Goal: Obtain resource: Obtain resource

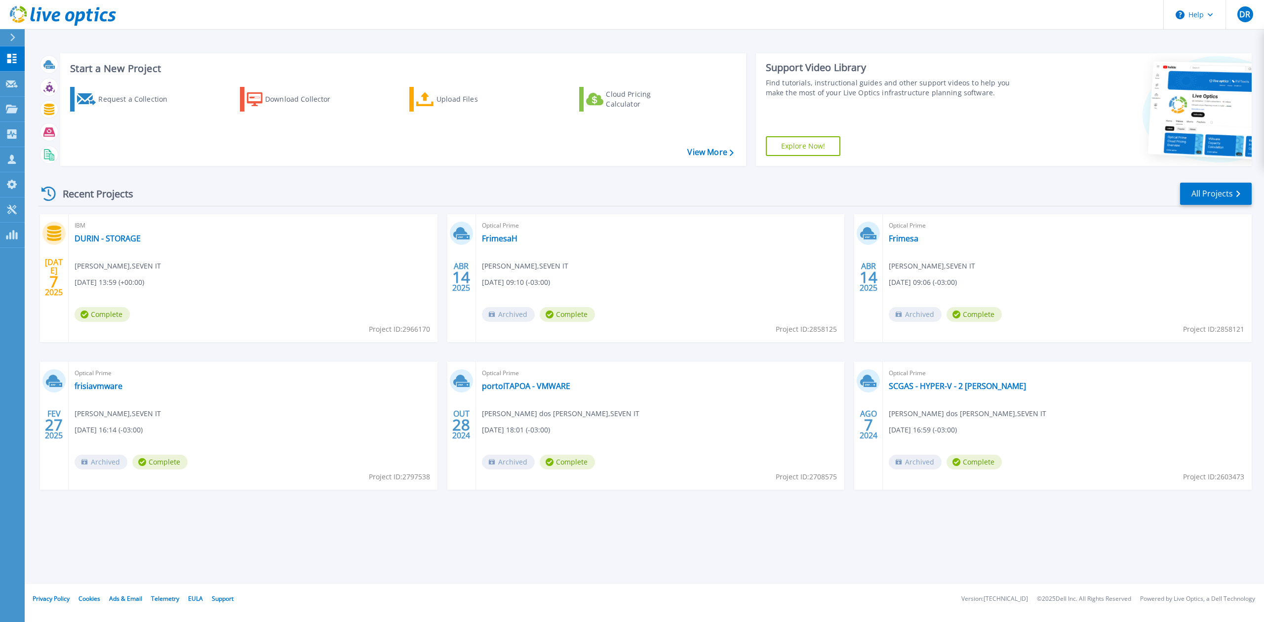
click at [14, 36] on icon at bounding box center [12, 38] width 5 height 8
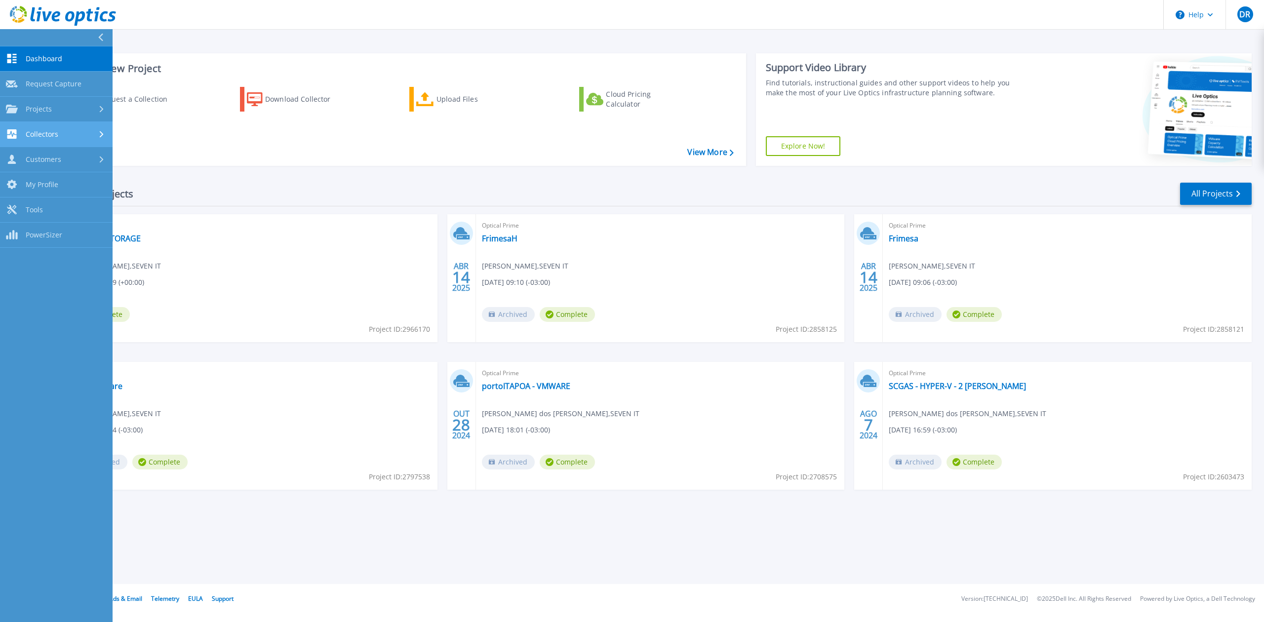
click at [73, 132] on div "Collectors" at bounding box center [56, 133] width 101 height 9
click at [69, 160] on link "Download Collector" at bounding box center [56, 159] width 113 height 25
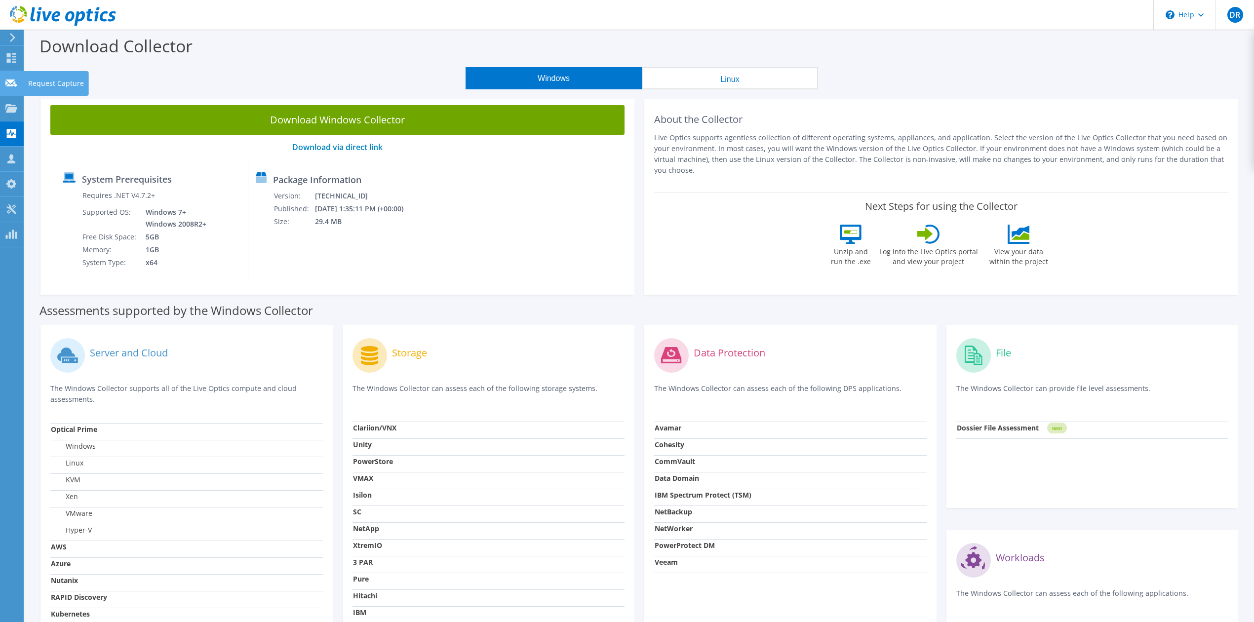
click at [9, 81] on use at bounding box center [11, 82] width 12 height 7
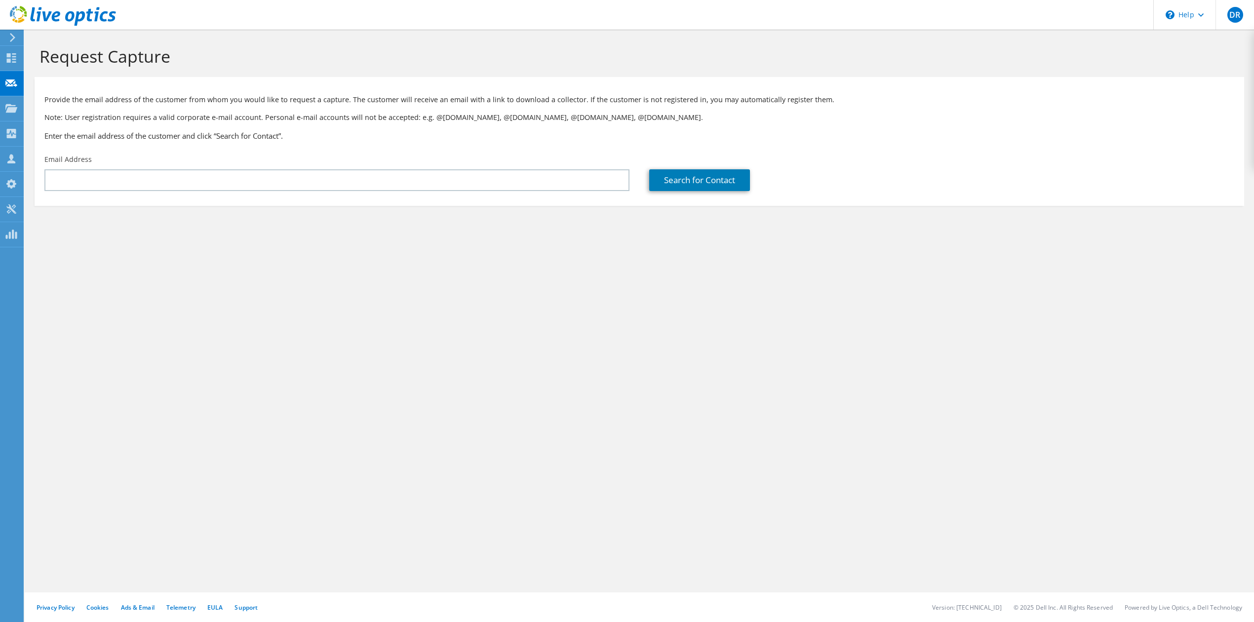
click at [11, 34] on use at bounding box center [12, 37] width 5 height 9
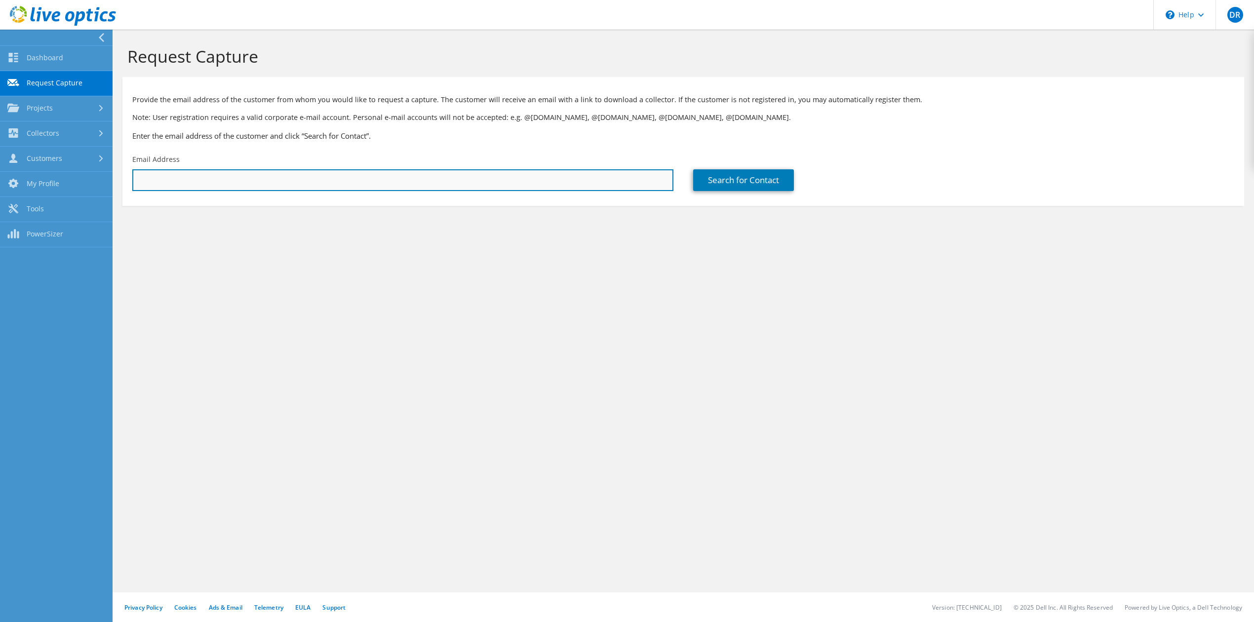
click at [194, 179] on input "text" at bounding box center [402, 180] width 541 height 22
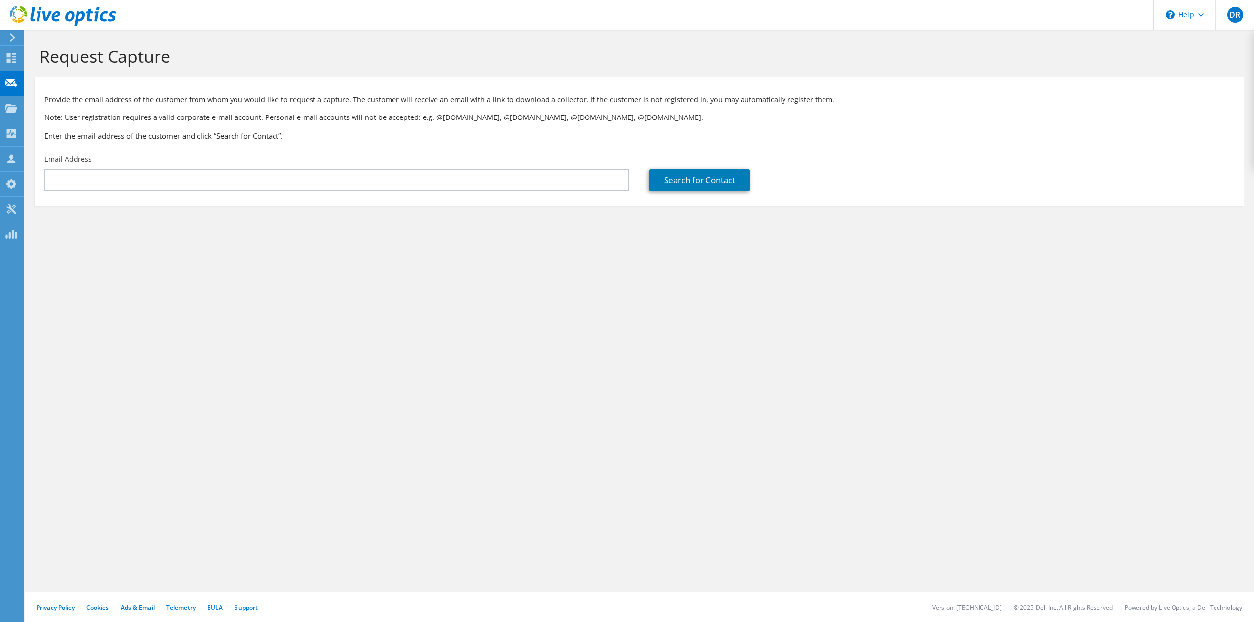
drag, startPoint x: 120, startPoint y: 279, endPoint x: 113, endPoint y: 263, distance: 18.5
click at [119, 276] on div "Request Capture Provide the email address of the customer from whom you would l…" at bounding box center [639, 326] width 1229 height 592
click at [12, 34] on icon at bounding box center [12, 37] width 7 height 9
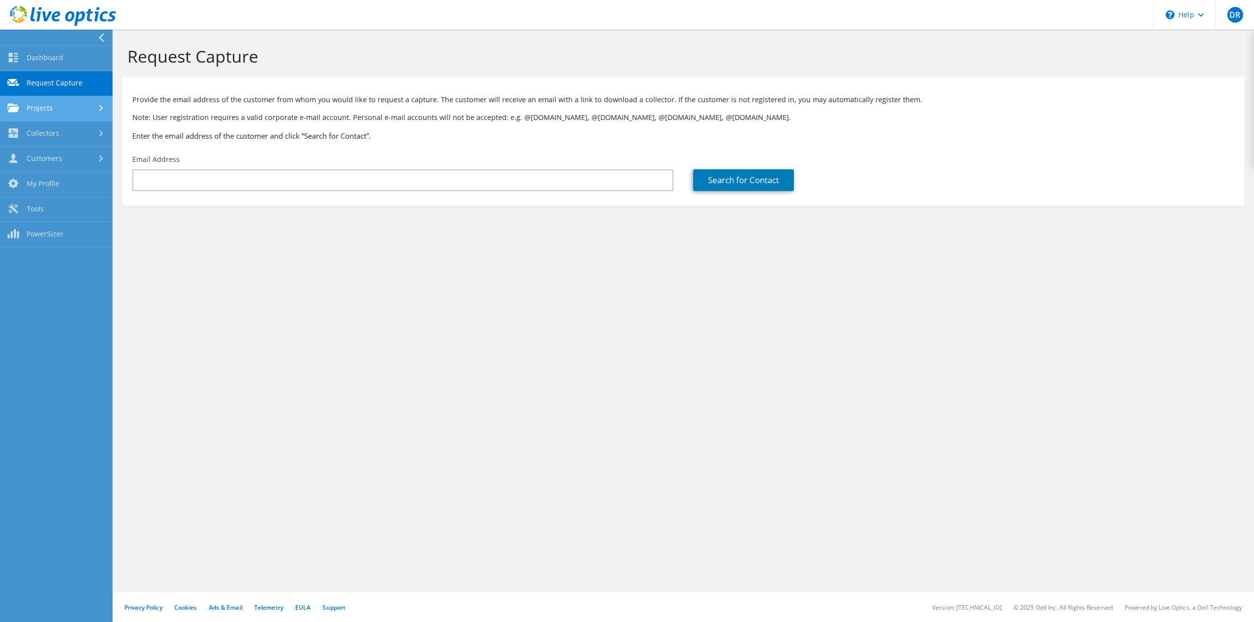
click at [82, 111] on link "Projects" at bounding box center [56, 108] width 113 height 25
click at [74, 220] on link "Collectors" at bounding box center [56, 216] width 113 height 25
click at [598, 395] on div "Request Capture Provide the email address of the customer from whom you would l…" at bounding box center [683, 326] width 1141 height 592
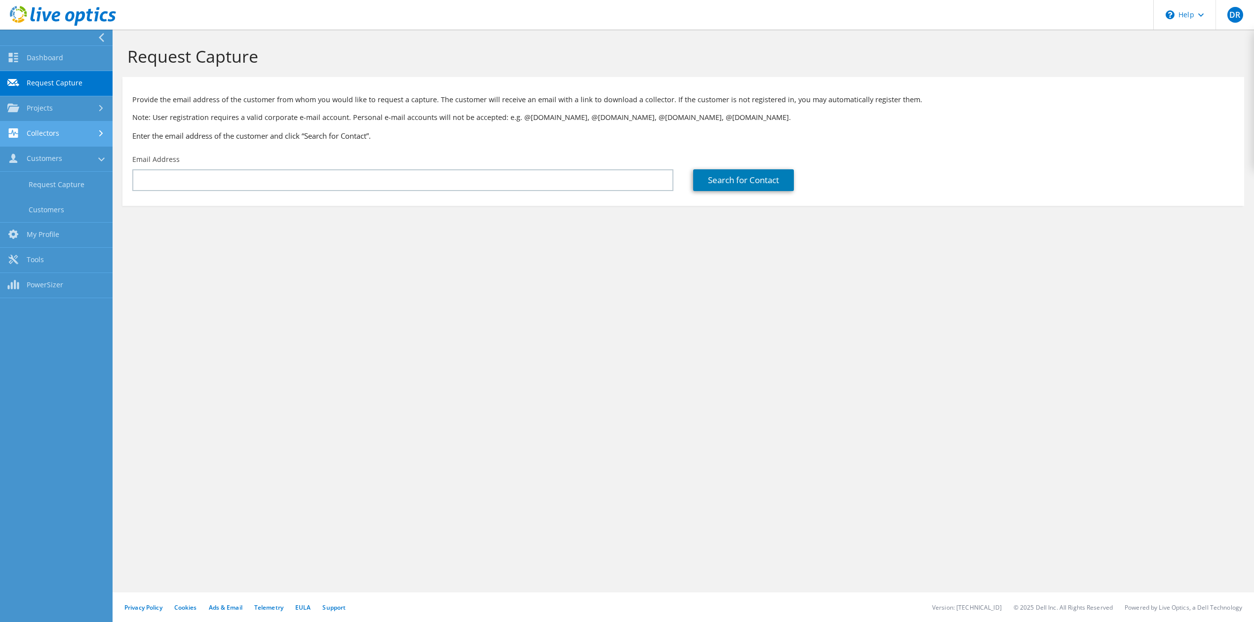
click at [82, 135] on link "Collectors" at bounding box center [56, 133] width 113 height 25
click at [93, 158] on link "Download Collector" at bounding box center [56, 159] width 113 height 25
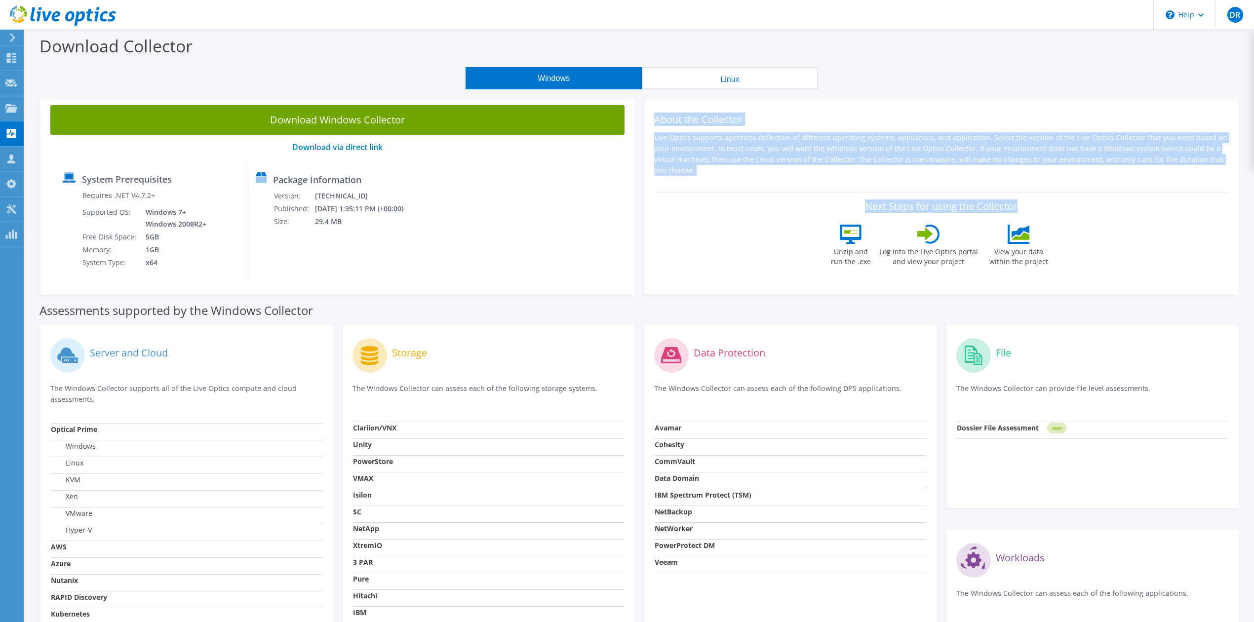
drag, startPoint x: 656, startPoint y: 116, endPoint x: 814, endPoint y: 204, distance: 180.5
click at [814, 204] on div "About the Collector Live Optics supports agentless collection of different oper…" at bounding box center [941, 194] width 594 height 199
copy div "About the Collector Live Optics supports agentless collection of different oper…"
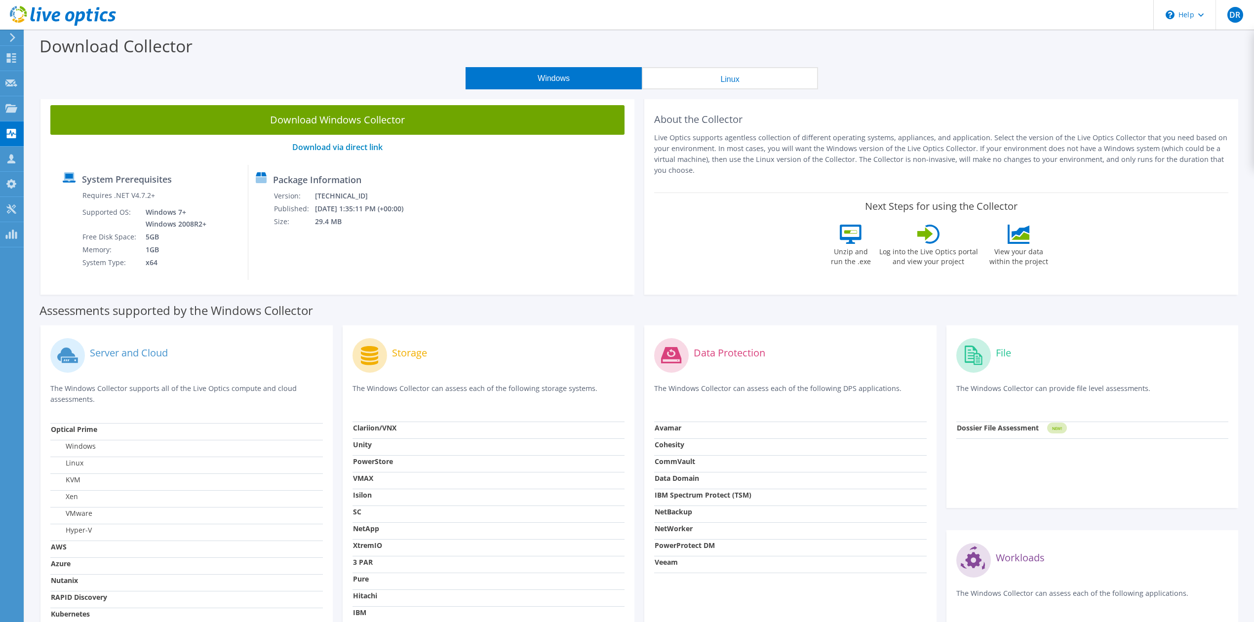
click at [788, 243] on div "Next Steps for using the Collector Unzip and run the .exe Log into the Live Opt…" at bounding box center [941, 235] width 574 height 86
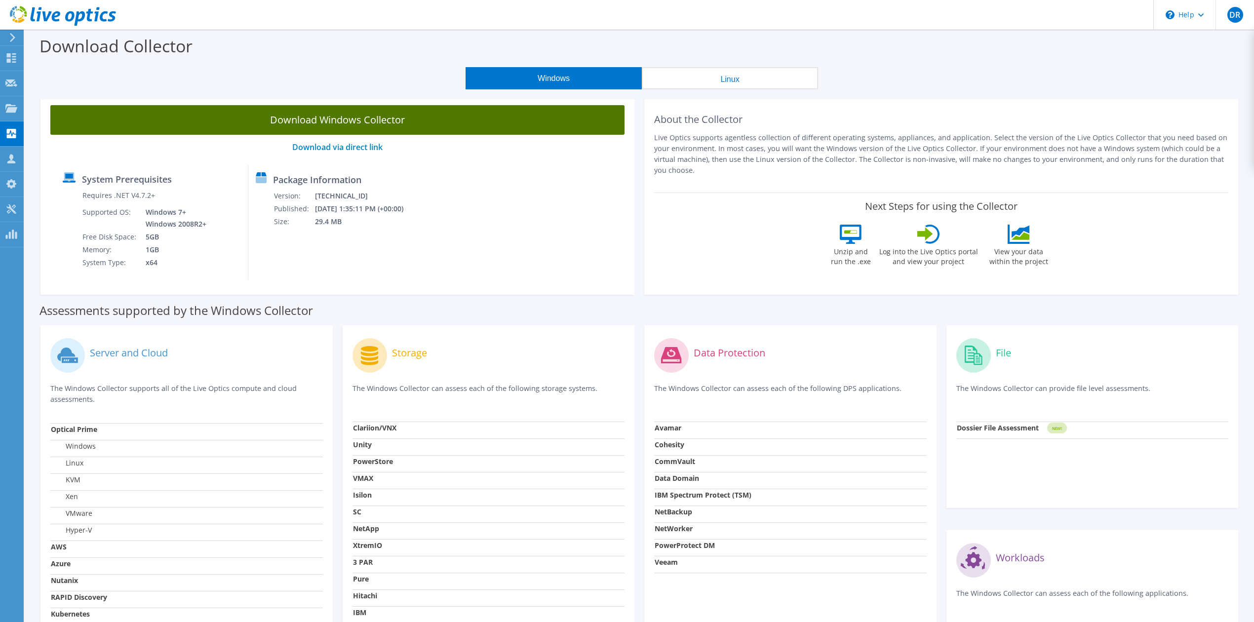
click at [541, 114] on link "Download Windows Collector" at bounding box center [337, 120] width 574 height 30
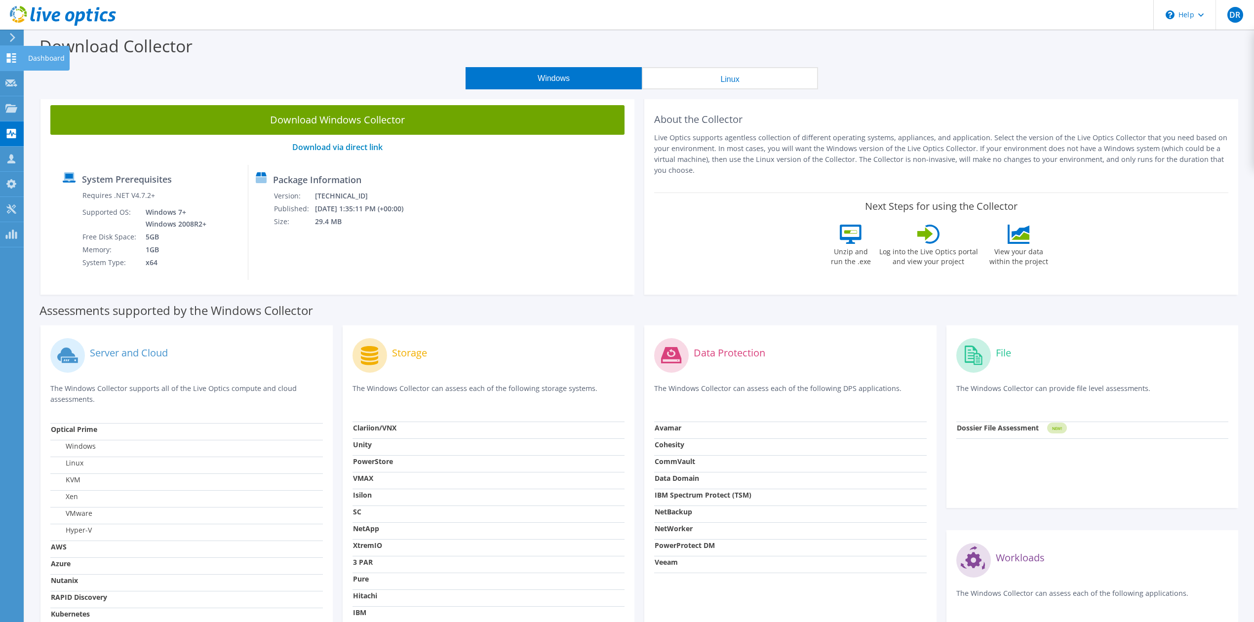
click at [8, 59] on use at bounding box center [11, 57] width 9 height 9
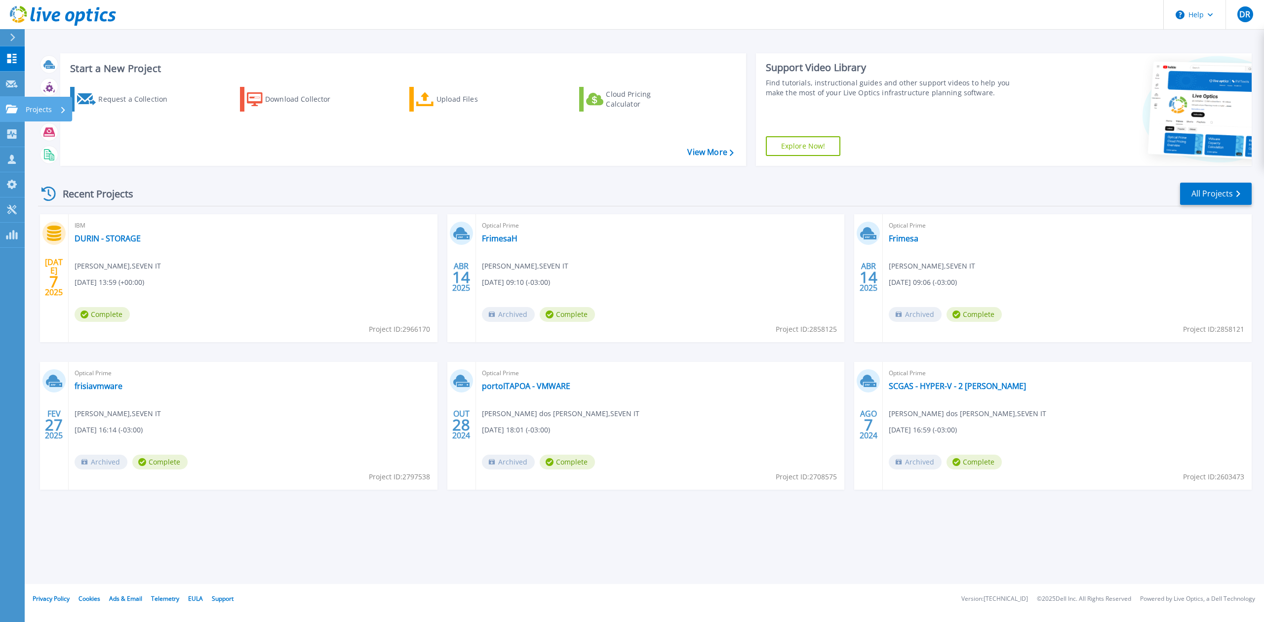
click at [13, 111] on icon at bounding box center [12, 109] width 12 height 8
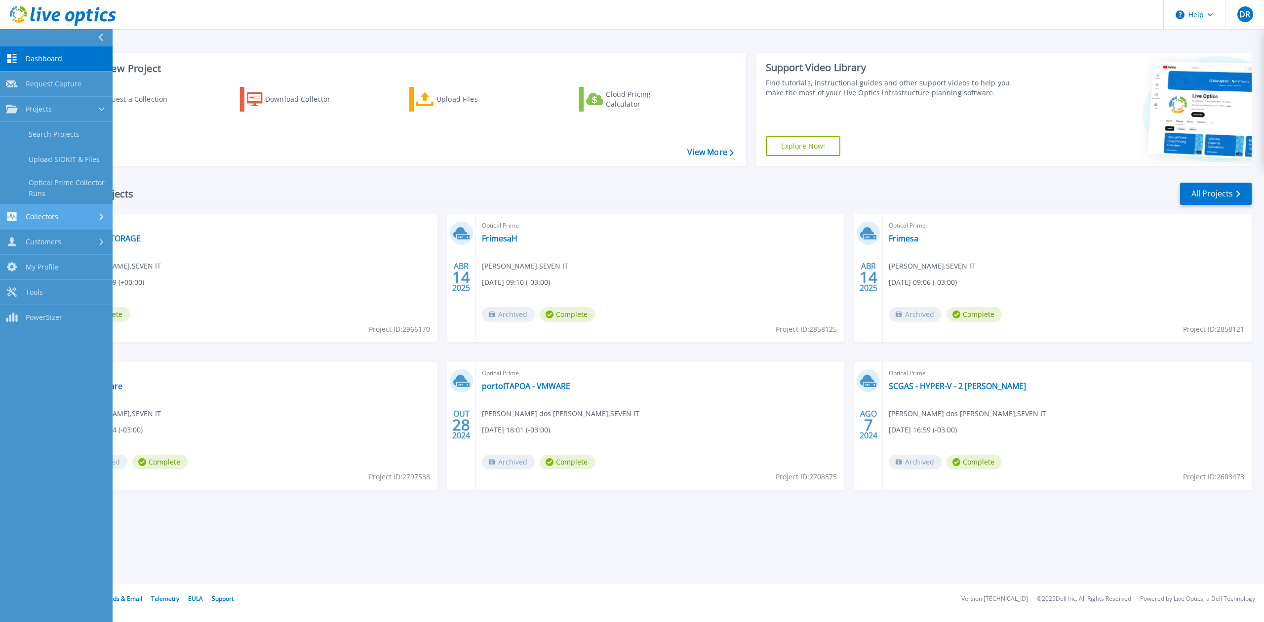
click at [41, 221] on div "Collectors" at bounding box center [32, 216] width 52 height 9
click at [60, 103] on link "Projects Projects" at bounding box center [56, 109] width 113 height 25
click at [72, 214] on div "Collectors" at bounding box center [56, 216] width 101 height 9
click at [62, 58] on link "Dashboard Dashboard" at bounding box center [56, 58] width 113 height 25
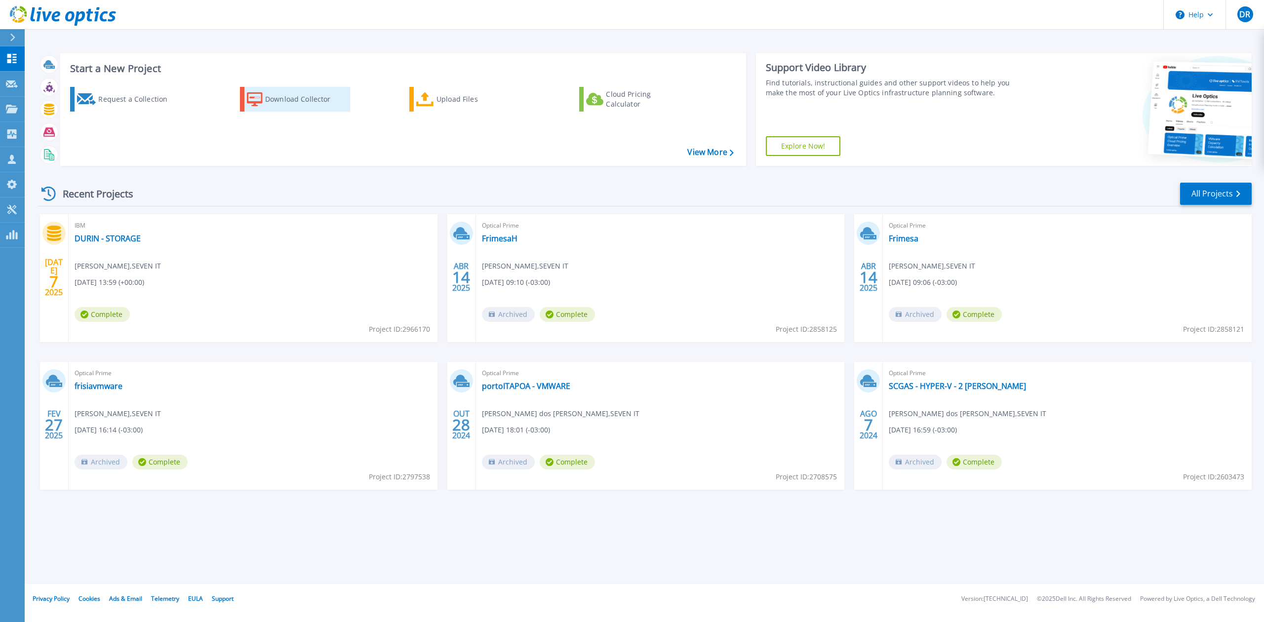
click at [293, 109] on div "Download Collector" at bounding box center [304, 99] width 79 height 20
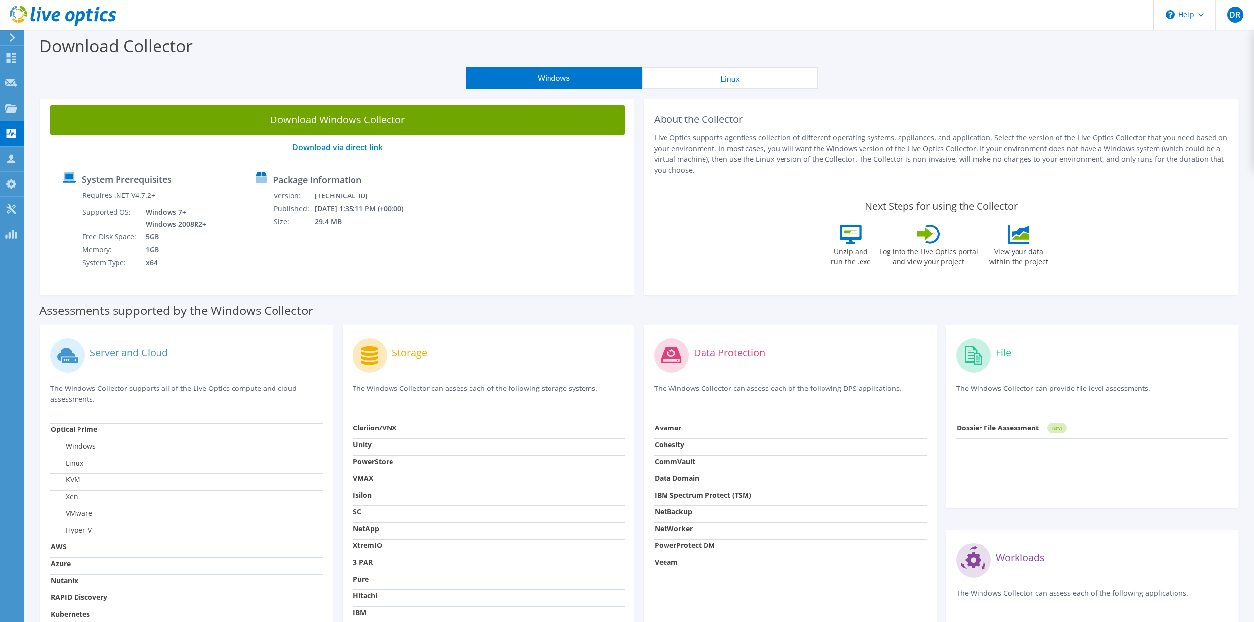
click at [711, 79] on button "Linux" at bounding box center [730, 78] width 176 height 22
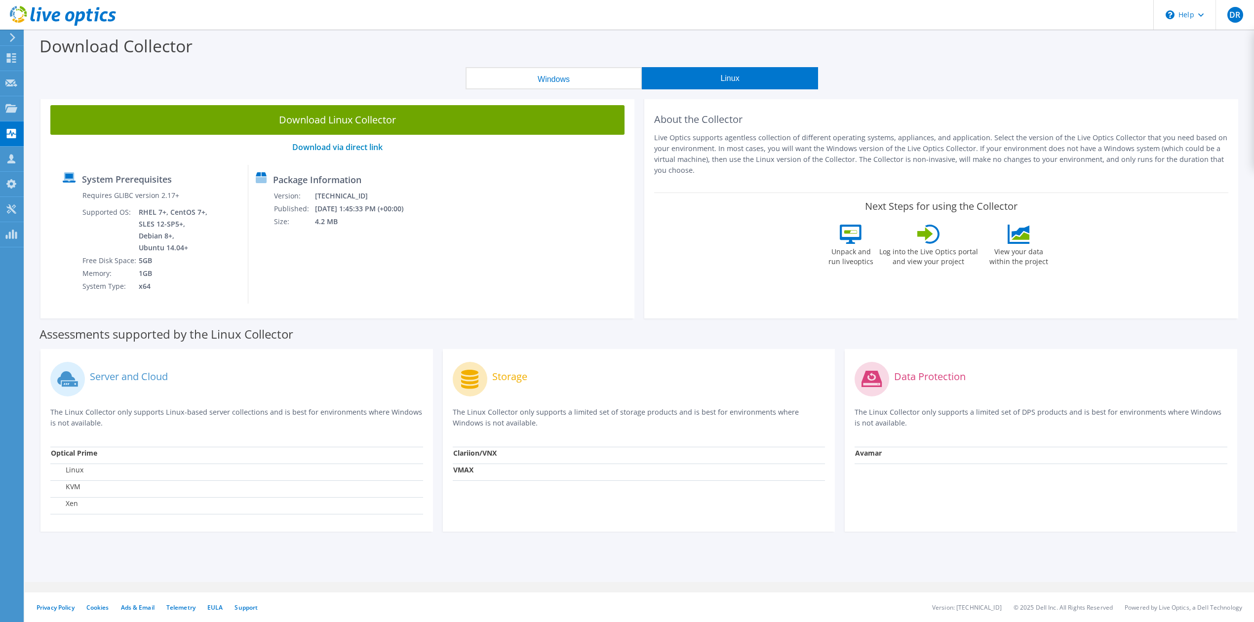
click at [583, 77] on button "Windows" at bounding box center [553, 78] width 176 height 22
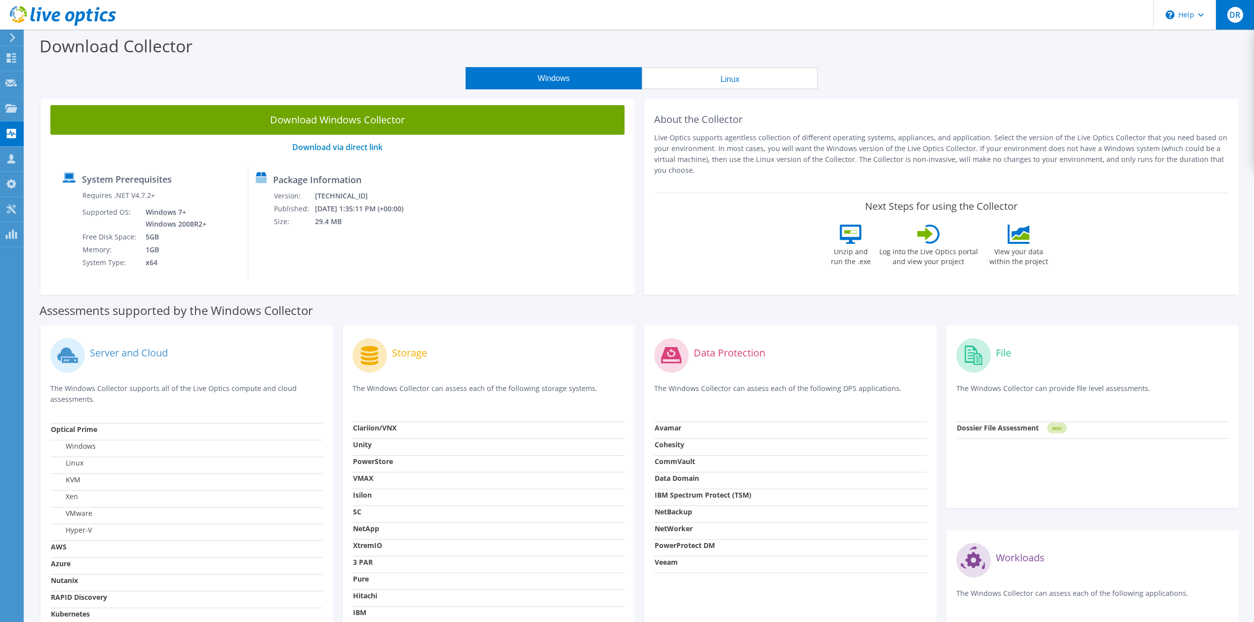
click at [1237, 24] on div "DR" at bounding box center [1234, 15] width 38 height 30
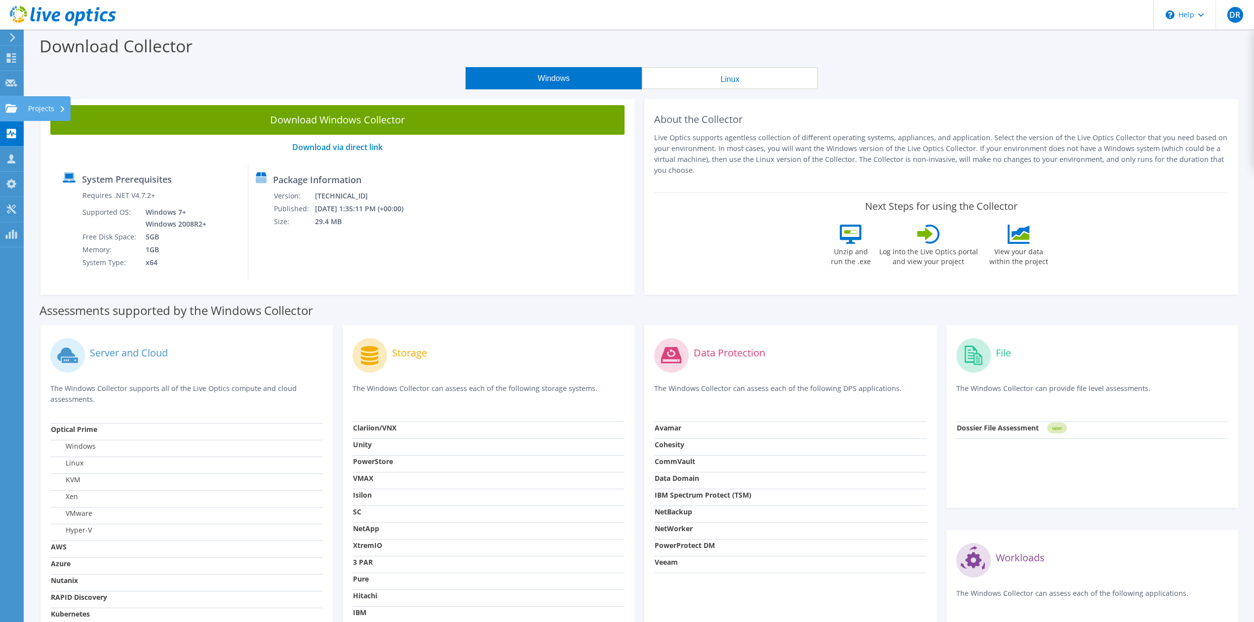
click at [16, 104] on icon at bounding box center [11, 108] width 12 height 9
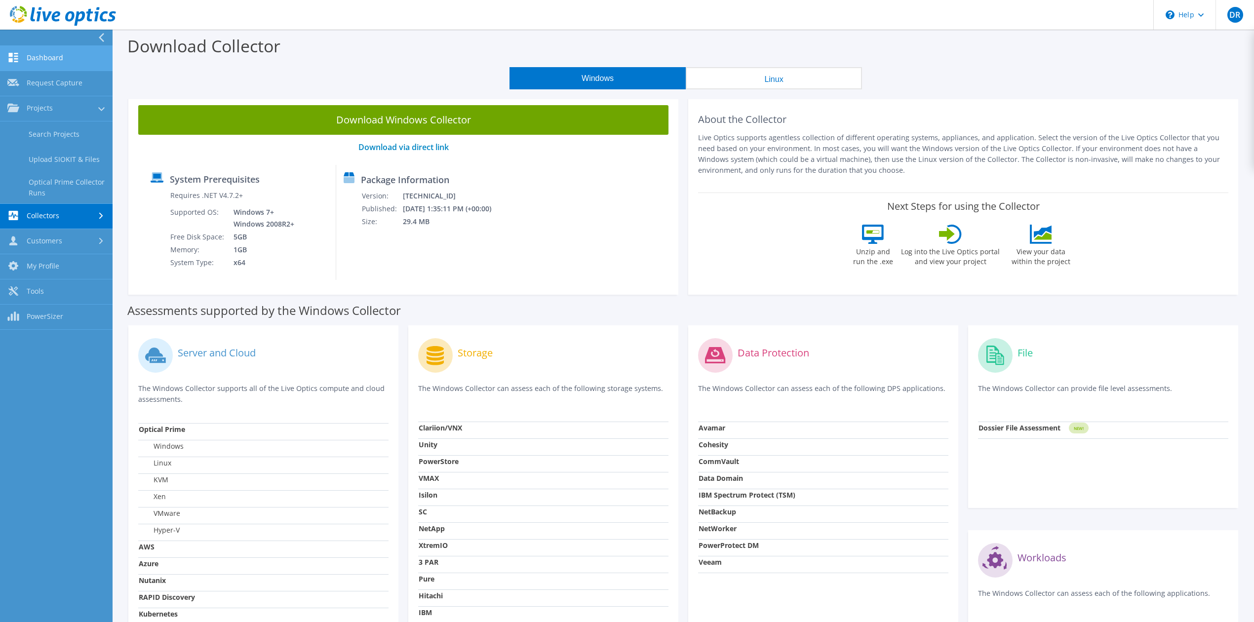
click at [74, 58] on link "Dashboard" at bounding box center [56, 58] width 113 height 25
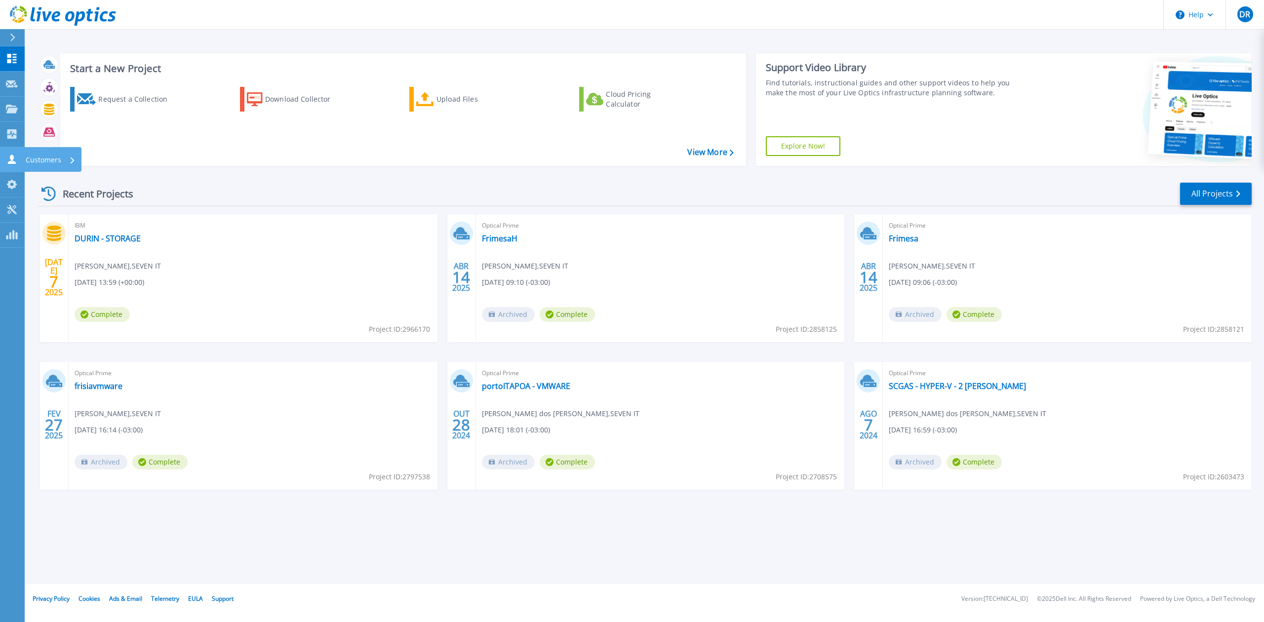
click at [10, 152] on link "Customers Customers" at bounding box center [12, 159] width 25 height 25
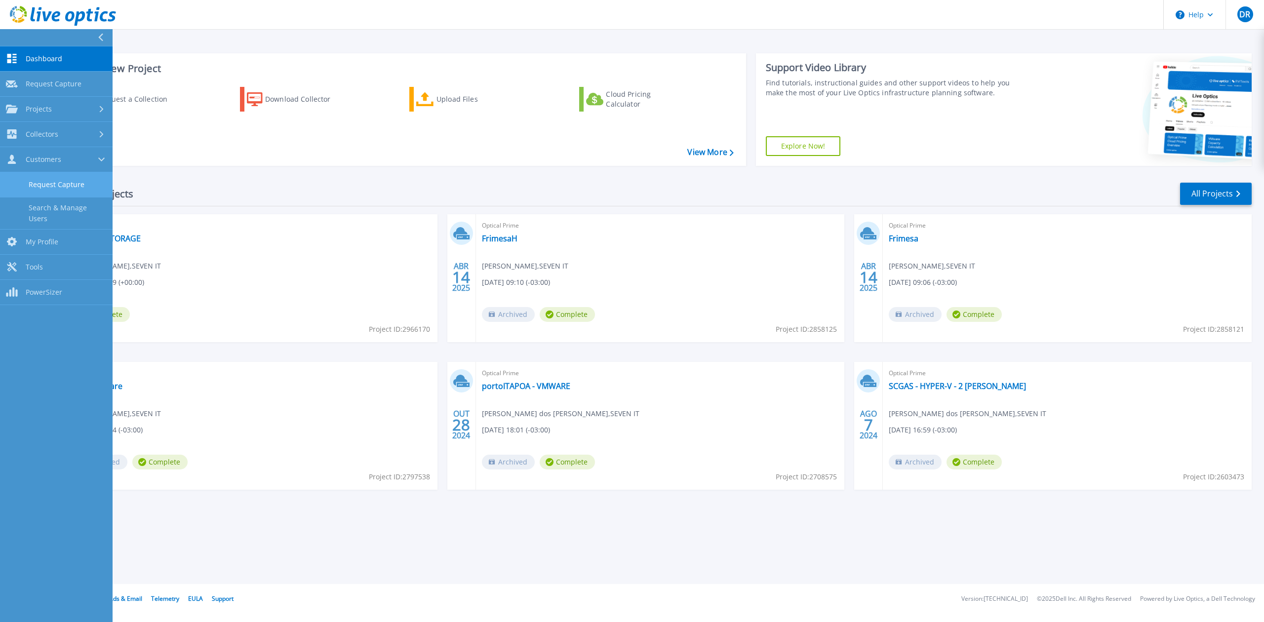
click at [85, 188] on link "Request Capture" at bounding box center [56, 184] width 113 height 25
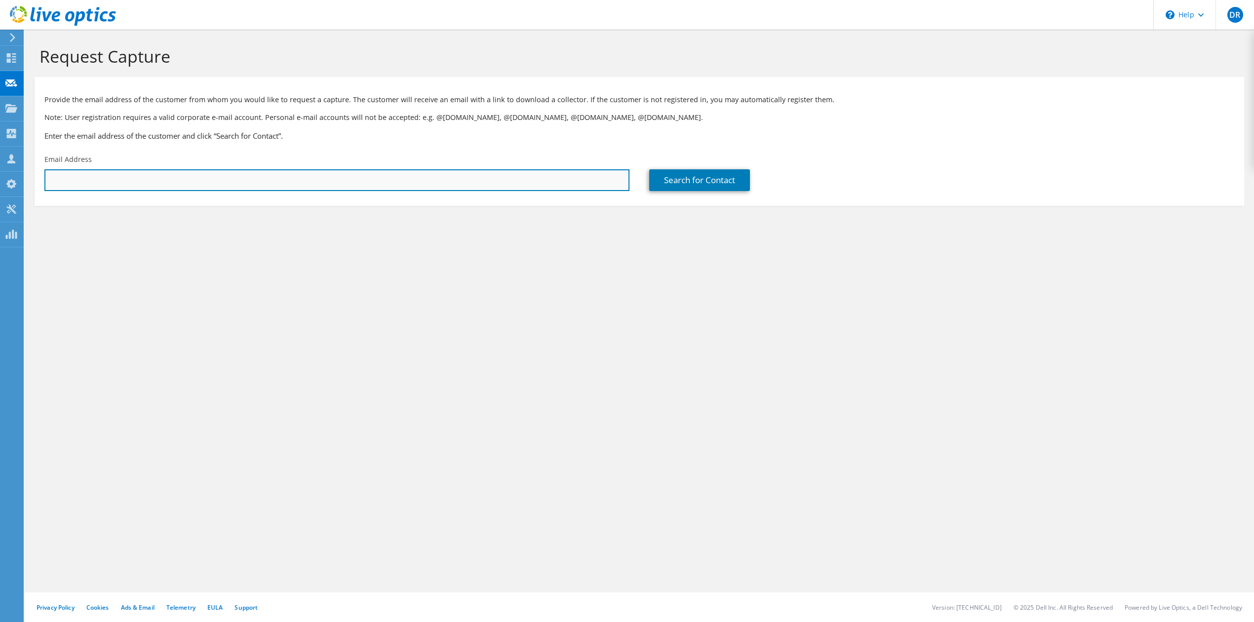
click at [226, 182] on input "text" at bounding box center [336, 180] width 585 height 22
click at [518, 185] on input "text" at bounding box center [336, 180] width 585 height 22
paste input "[PERSON_NAME] de Sales [PERSON_NAME] <[EMAIL_ADDRESS][PERSON_NAME][DOMAIN_NAME]>"
drag, startPoint x: 149, startPoint y: 178, endPoint x: 0, endPoint y: 137, distance: 154.6
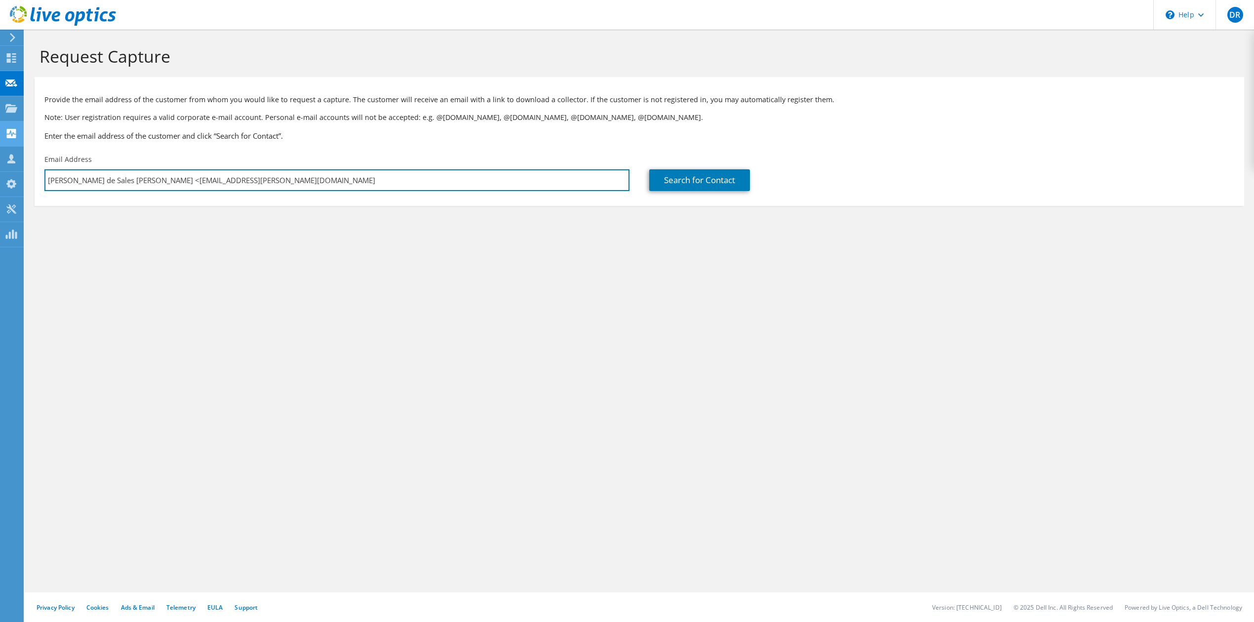
click at [0, 137] on div "DR Channel Partner [PERSON_NAME] [PERSON_NAME][EMAIL_ADDRESS][PERSON_NAME][DOMA…" at bounding box center [627, 311] width 1254 height 622
type input "[EMAIL_ADDRESS][PERSON_NAME][DOMAIN_NAME]"
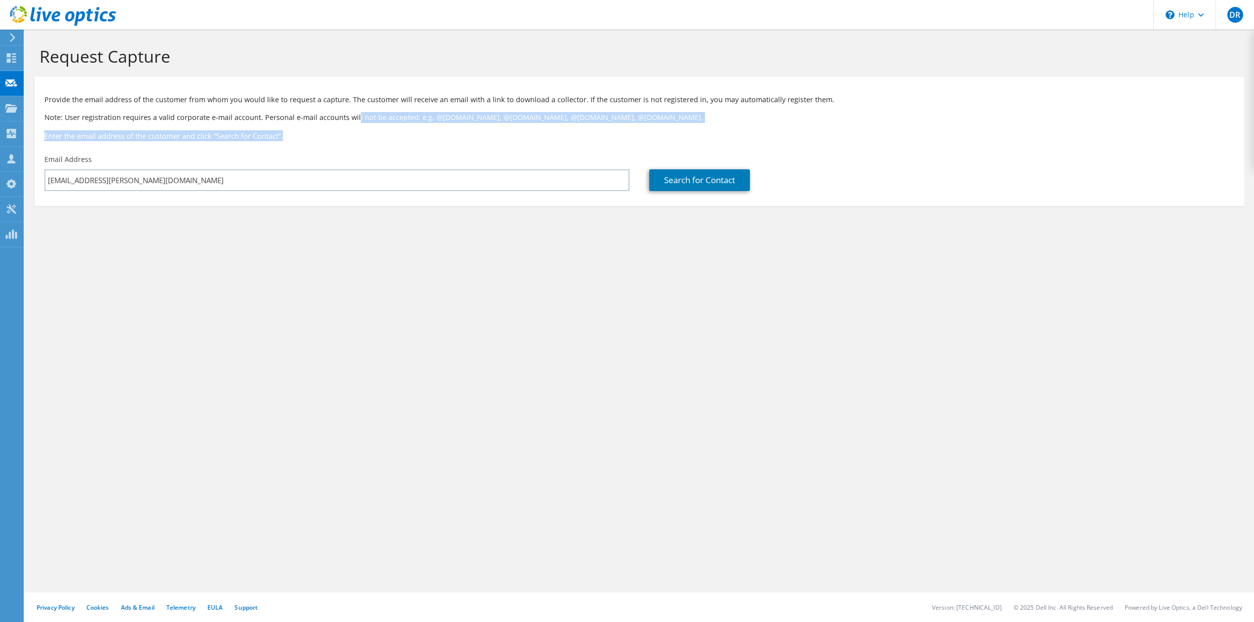
drag, startPoint x: 417, startPoint y: 118, endPoint x: 666, endPoint y: 123, distance: 249.8
click at [666, 123] on div "Provide the email address of the customer from whom you would like to request a…" at bounding box center [639, 116] width 1209 height 68
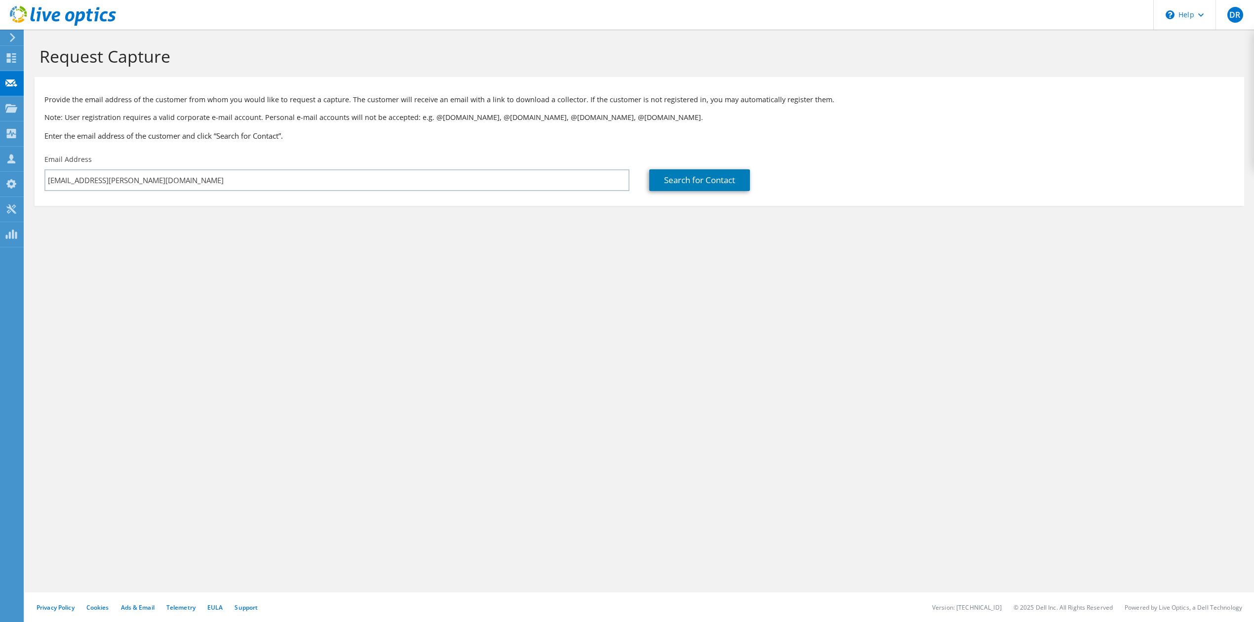
click at [444, 310] on div "Request Capture Provide the email address of the customer from whom you would l…" at bounding box center [639, 326] width 1229 height 592
click at [338, 340] on div "Request Capture Provide the email address of the customer from whom you would l…" at bounding box center [639, 326] width 1229 height 592
click at [694, 173] on link "Search for Contact" at bounding box center [699, 180] width 101 height 22
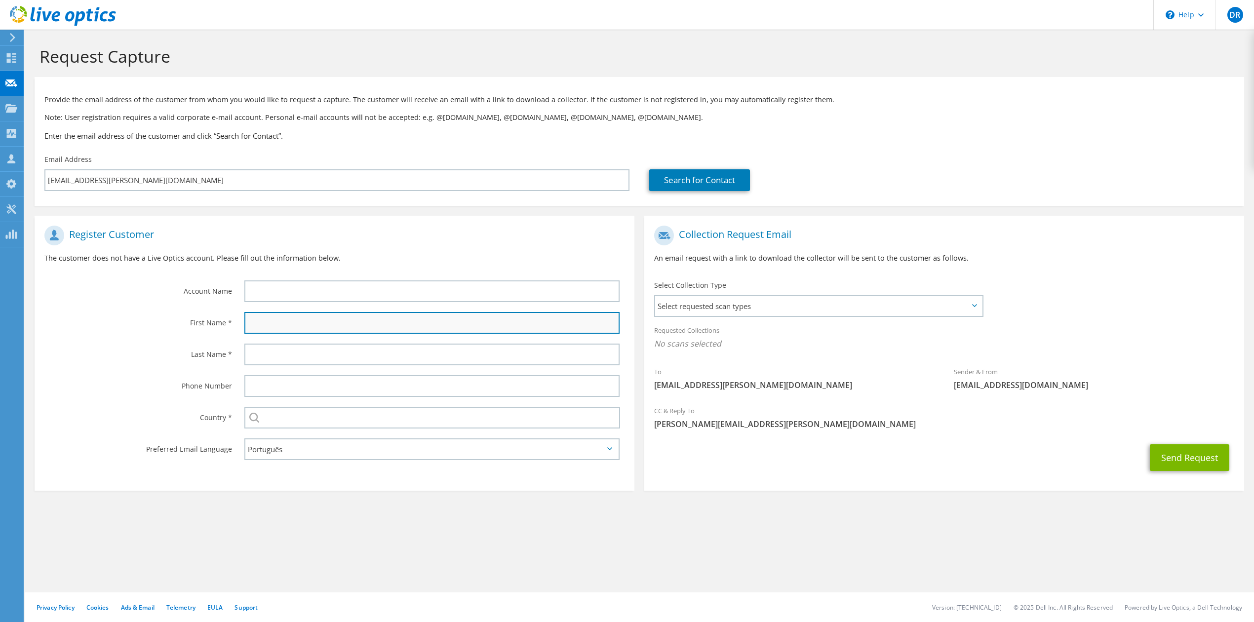
click at [400, 324] on input "text" at bounding box center [431, 323] width 375 height 22
type input "[PERSON_NAME]"
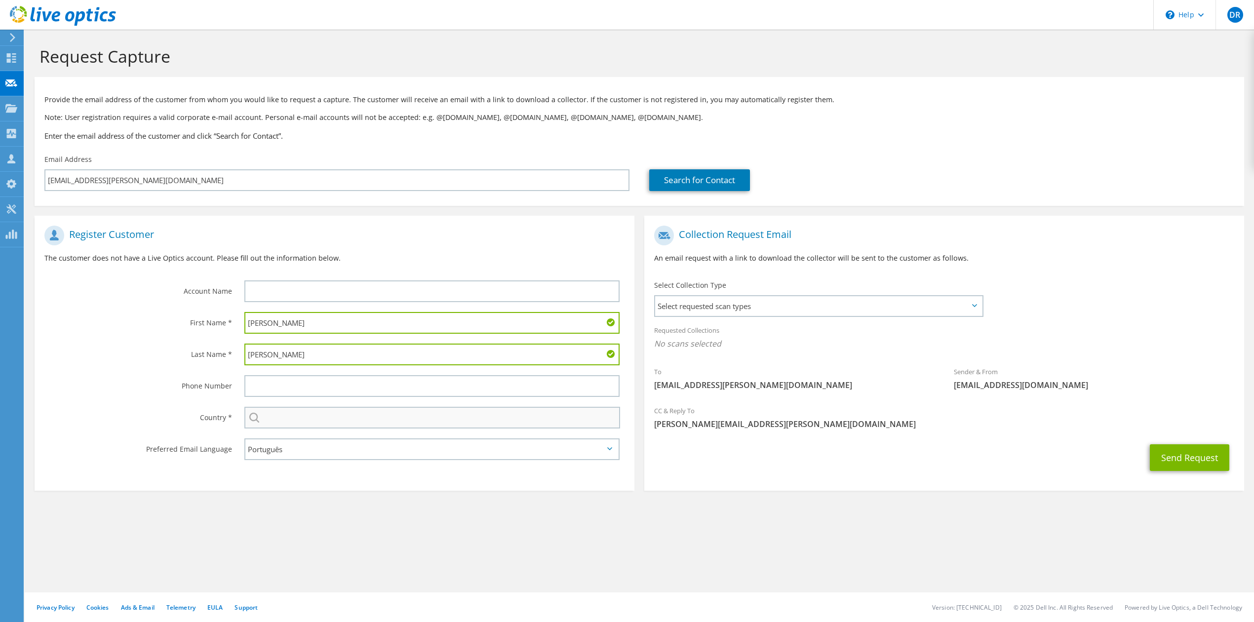
type input "[PERSON_NAME]"
click at [332, 407] on input "text" at bounding box center [432, 418] width 376 height 22
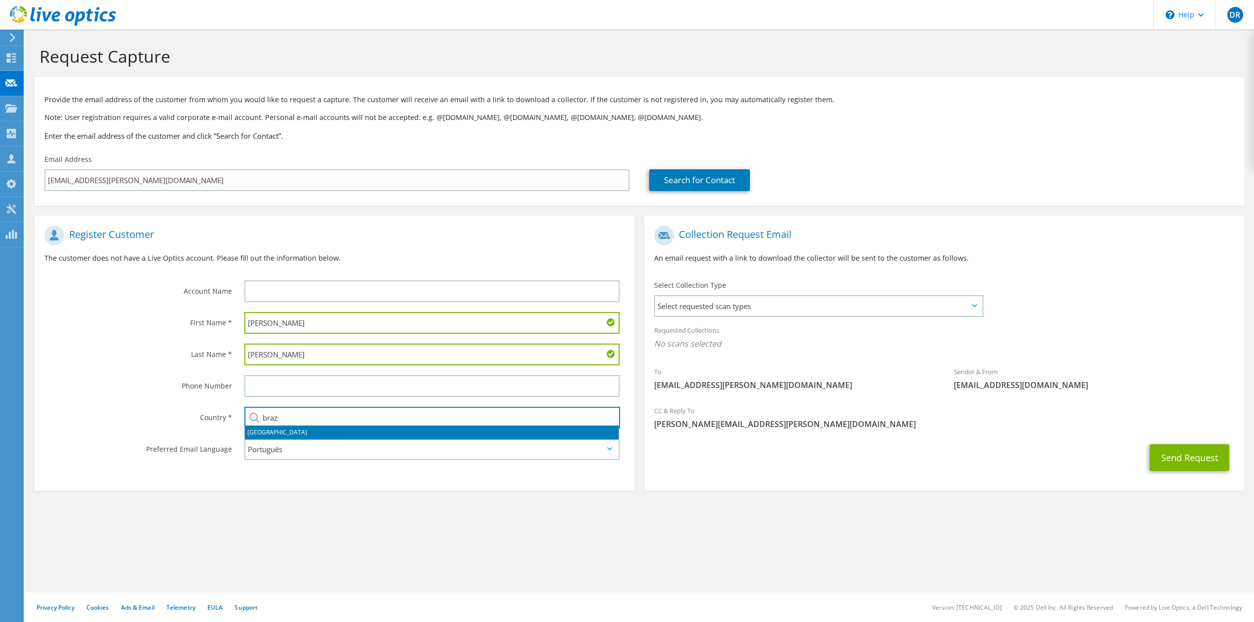
click at [332, 435] on li "[GEOGRAPHIC_DATA]" at bounding box center [432, 432] width 374 height 14
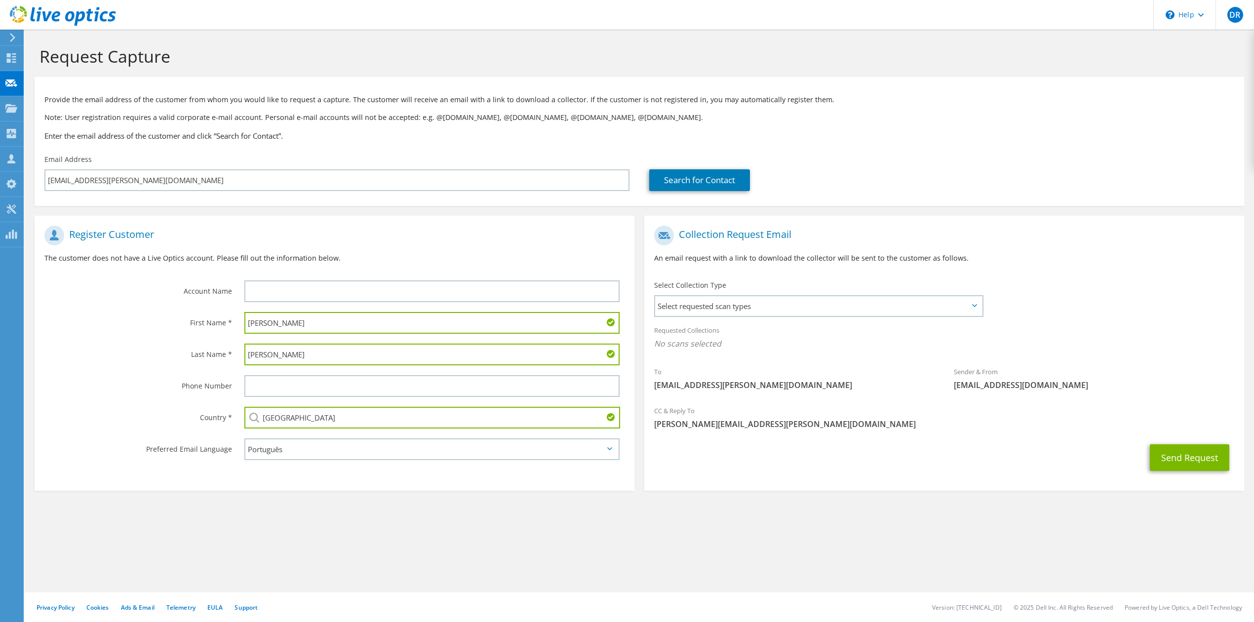
type input "[GEOGRAPHIC_DATA]"
drag, startPoint x: 675, startPoint y: 425, endPoint x: 787, endPoint y: 422, distance: 111.6
click at [787, 422] on span "[PERSON_NAME][EMAIL_ADDRESS][PERSON_NAME][DOMAIN_NAME]" at bounding box center [944, 424] width 580 height 11
click at [765, 442] on div "Send Request" at bounding box center [944, 457] width 600 height 37
click at [845, 304] on span "Select requested scan types" at bounding box center [818, 306] width 327 height 20
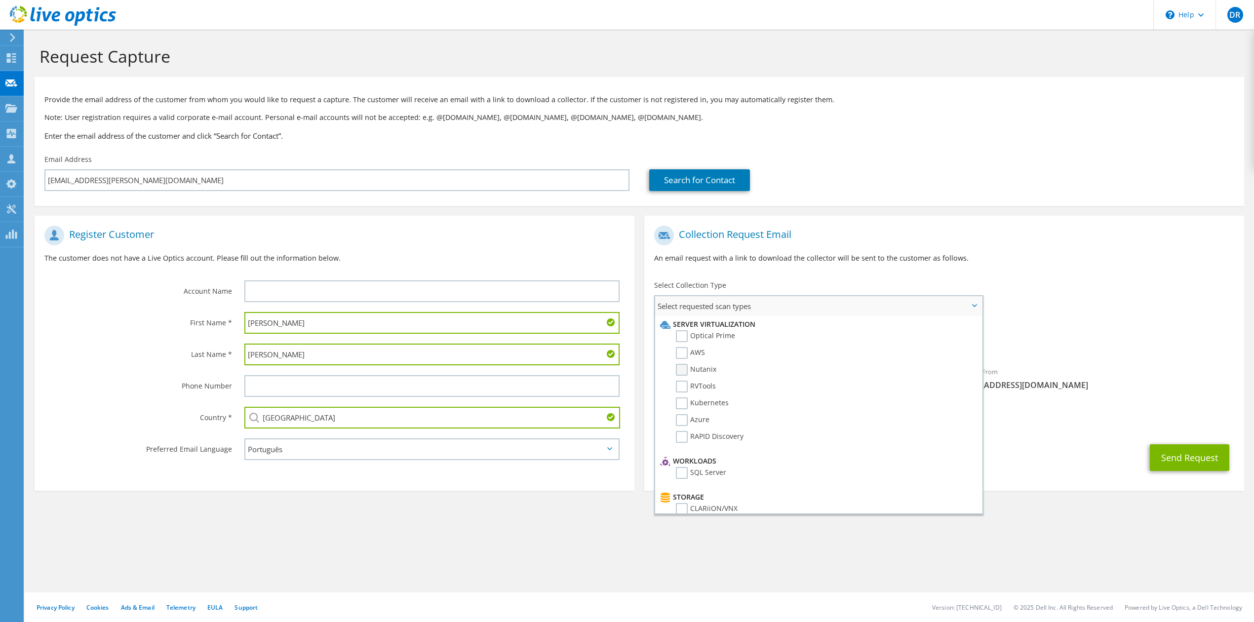
click at [686, 368] on label "Nutanix" at bounding box center [696, 370] width 40 height 12
click at [0, 0] on input "Nutanix" at bounding box center [0, 0] width 0 height 0
click at [795, 565] on div "Request Capture Provide the email address of the customer from whom you would l…" at bounding box center [639, 326] width 1229 height 592
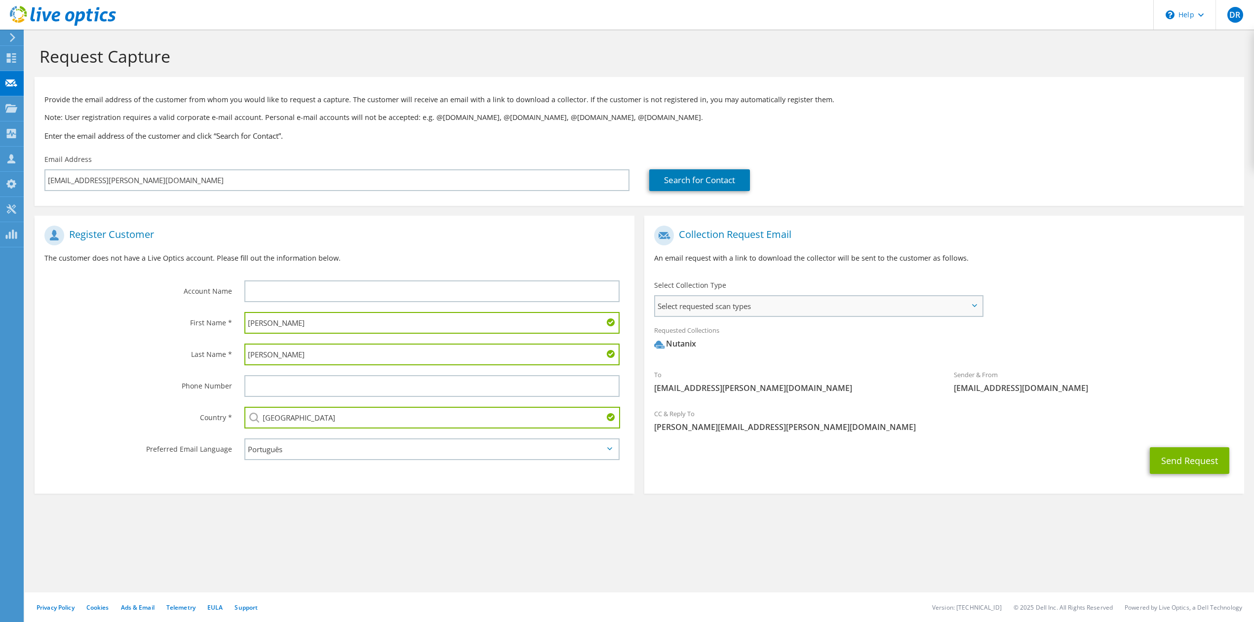
click at [793, 300] on span "Select requested scan types" at bounding box center [818, 306] width 327 height 20
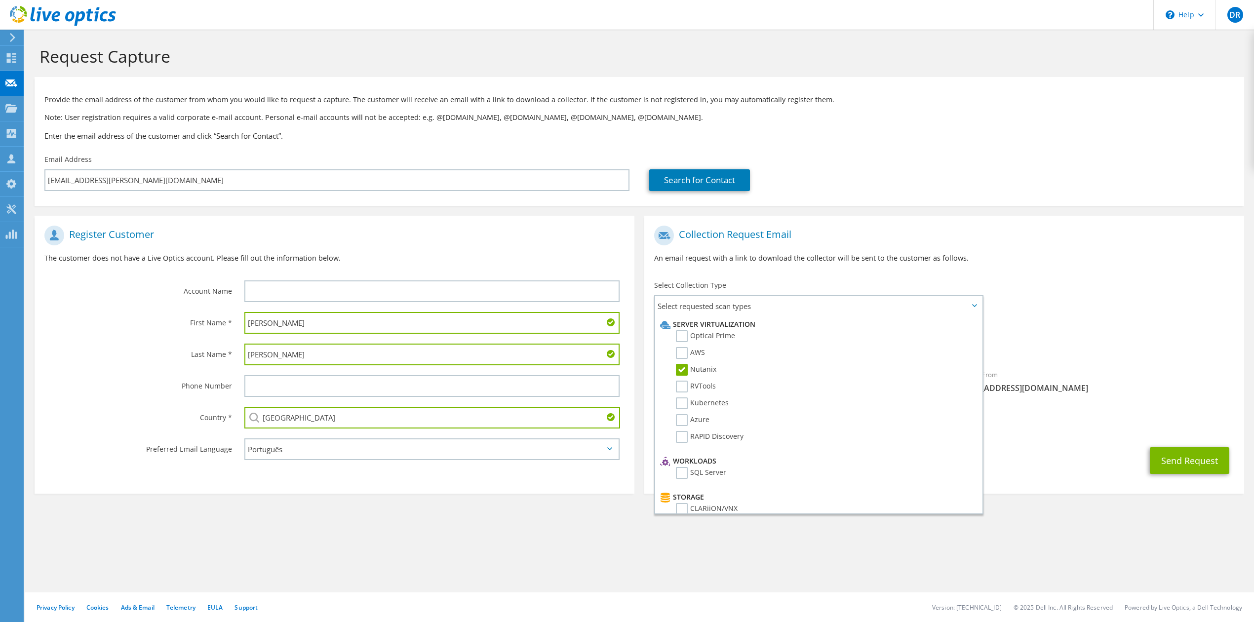
click at [757, 556] on div "Request Capture Provide the email address of the customer from whom you would l…" at bounding box center [639, 326] width 1229 height 592
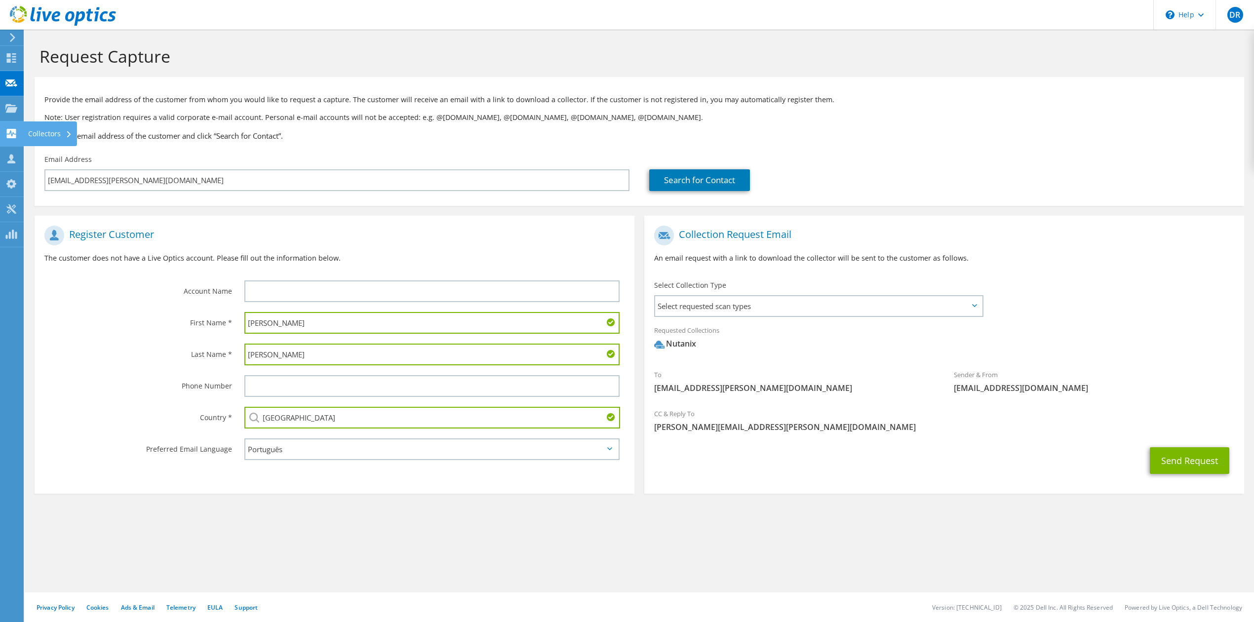
click at [13, 129] on icon at bounding box center [11, 133] width 12 height 9
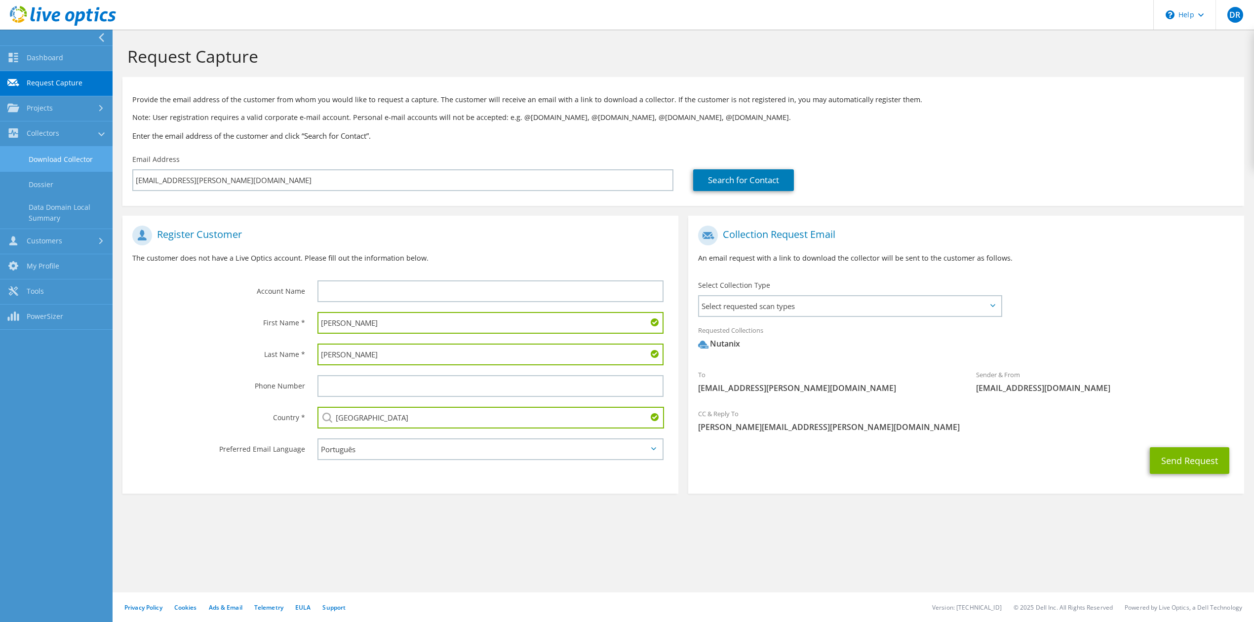
click at [62, 165] on link "Download Collector" at bounding box center [56, 159] width 113 height 25
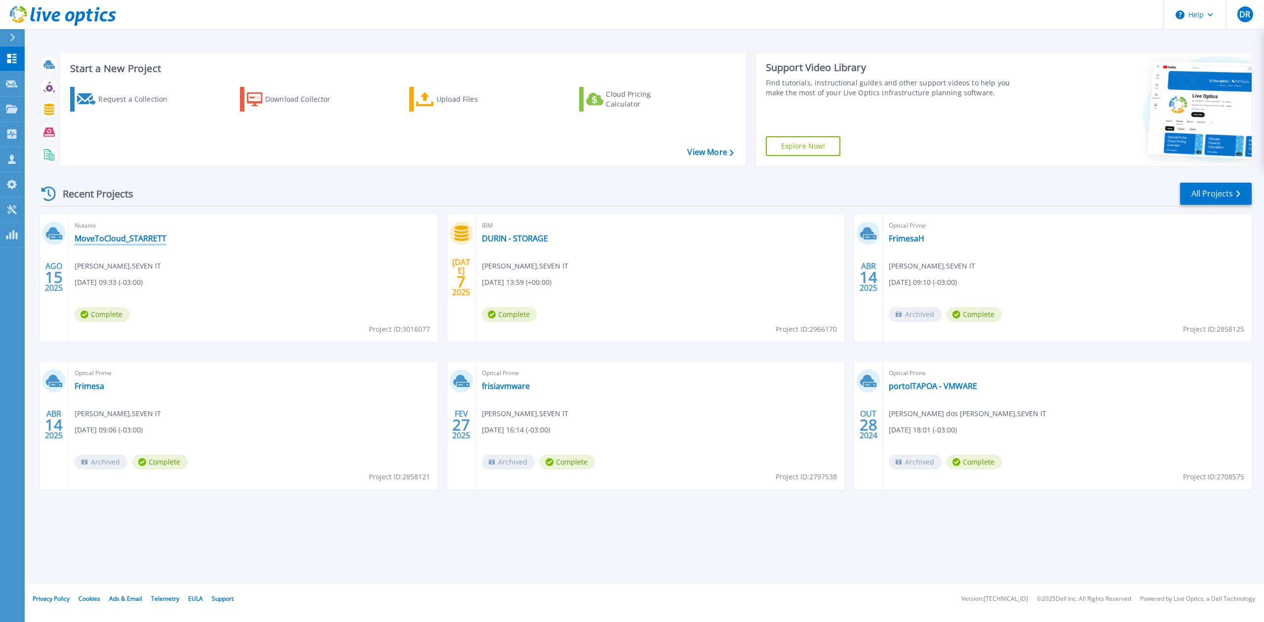
click at [151, 236] on link "MoveToCloud_STARRETT" at bounding box center [121, 238] width 92 height 10
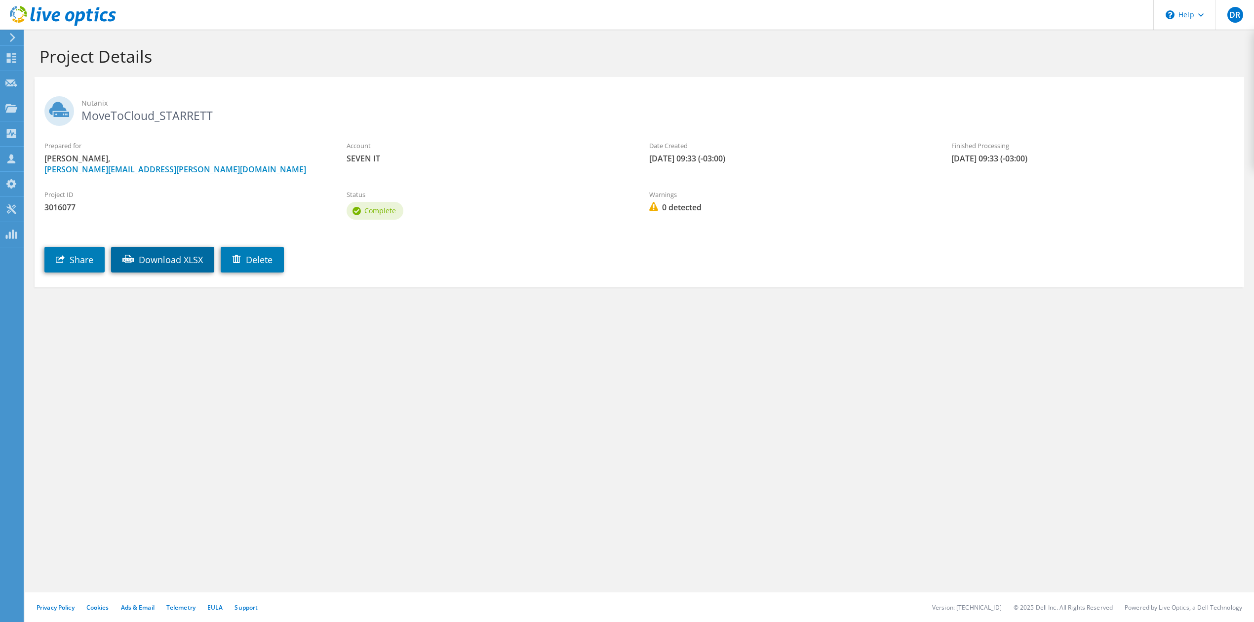
click at [183, 257] on link "Download XLSX" at bounding box center [162, 260] width 103 height 26
click at [13, 62] on use at bounding box center [11, 57] width 9 height 9
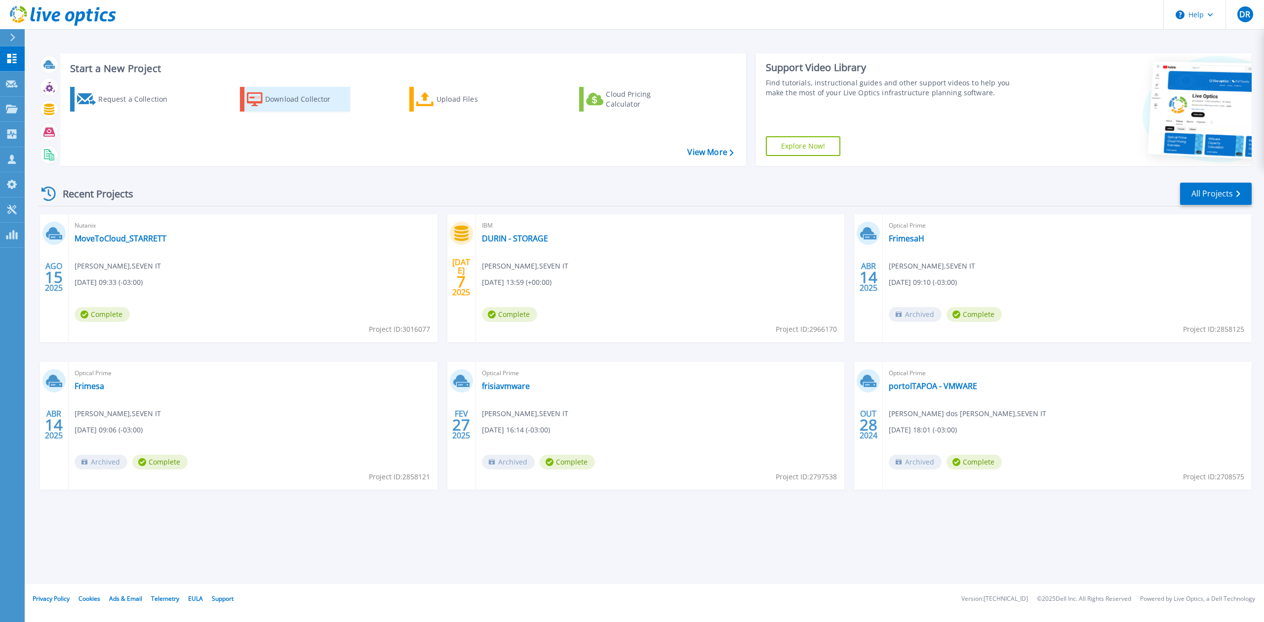
click at [334, 103] on div "Download Collector" at bounding box center [304, 99] width 79 height 20
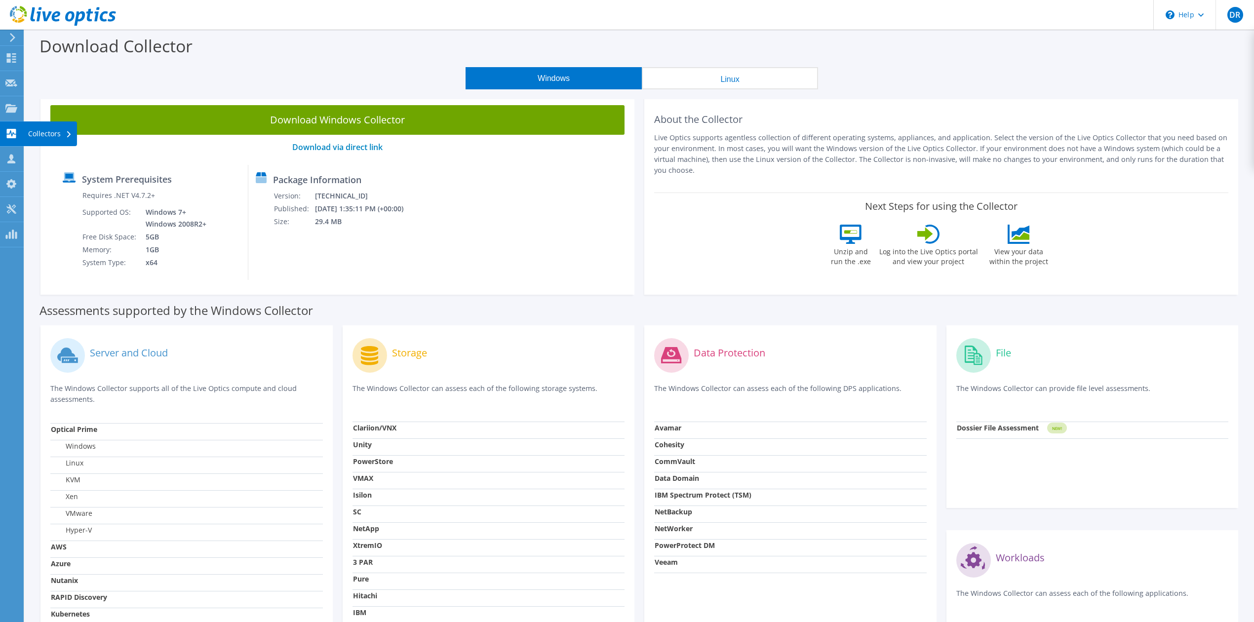
click at [14, 131] on use at bounding box center [11, 133] width 9 height 9
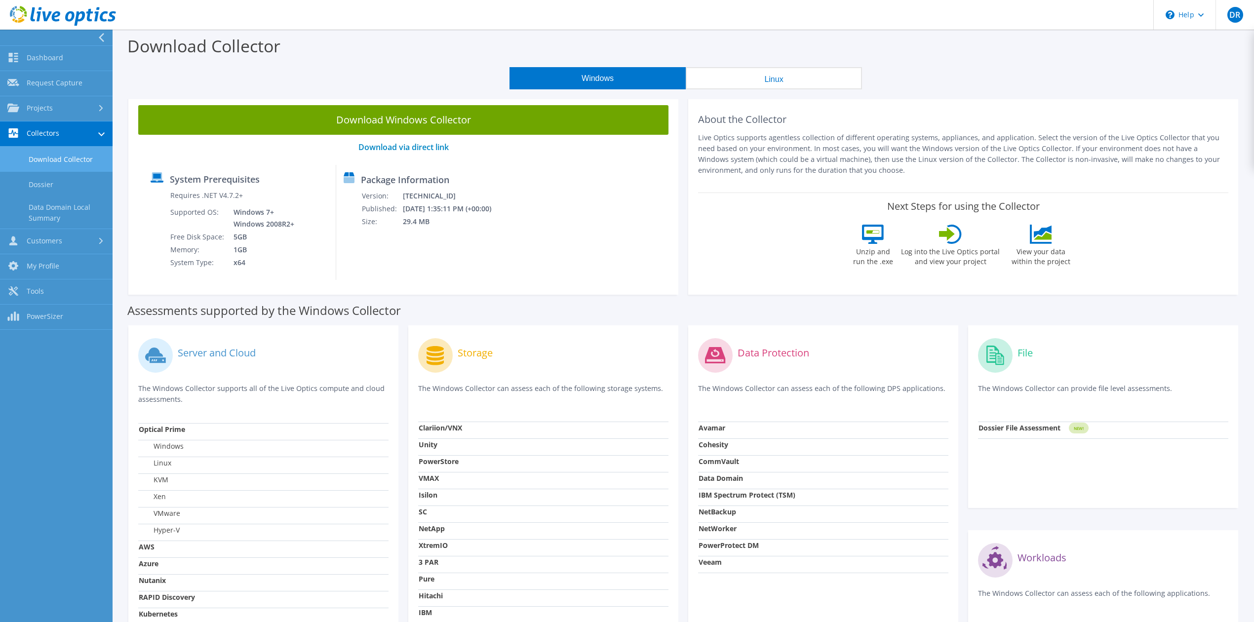
click at [66, 159] on link "Download Collector" at bounding box center [56, 159] width 113 height 25
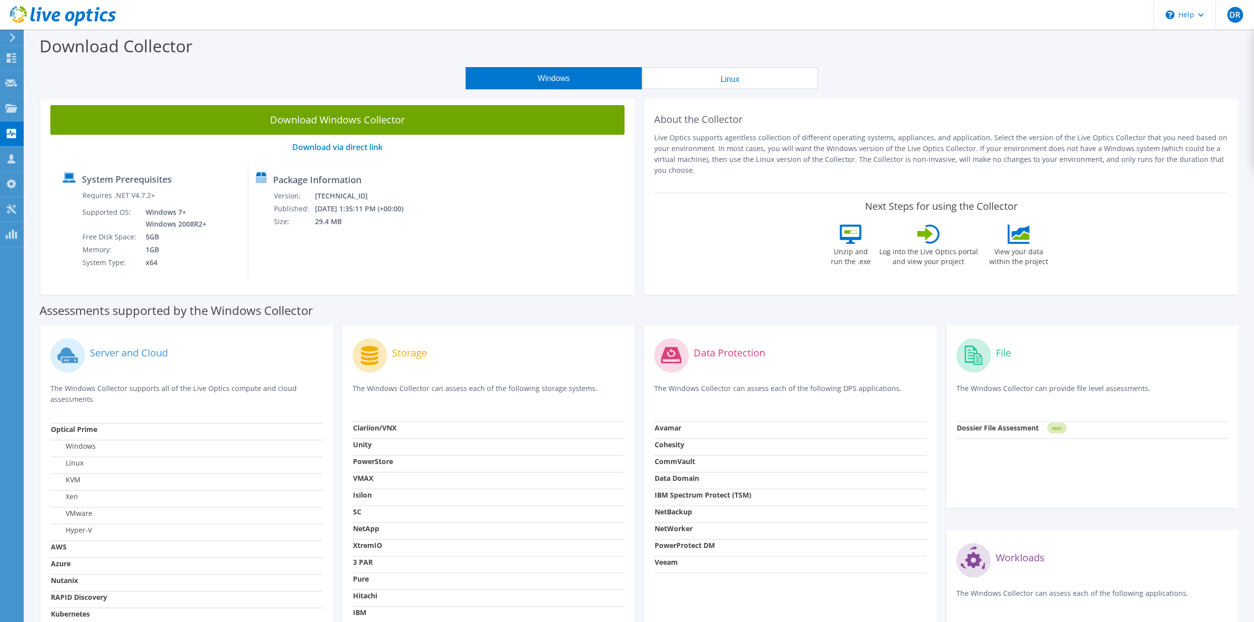
click at [720, 80] on button "Linux" at bounding box center [730, 78] width 176 height 22
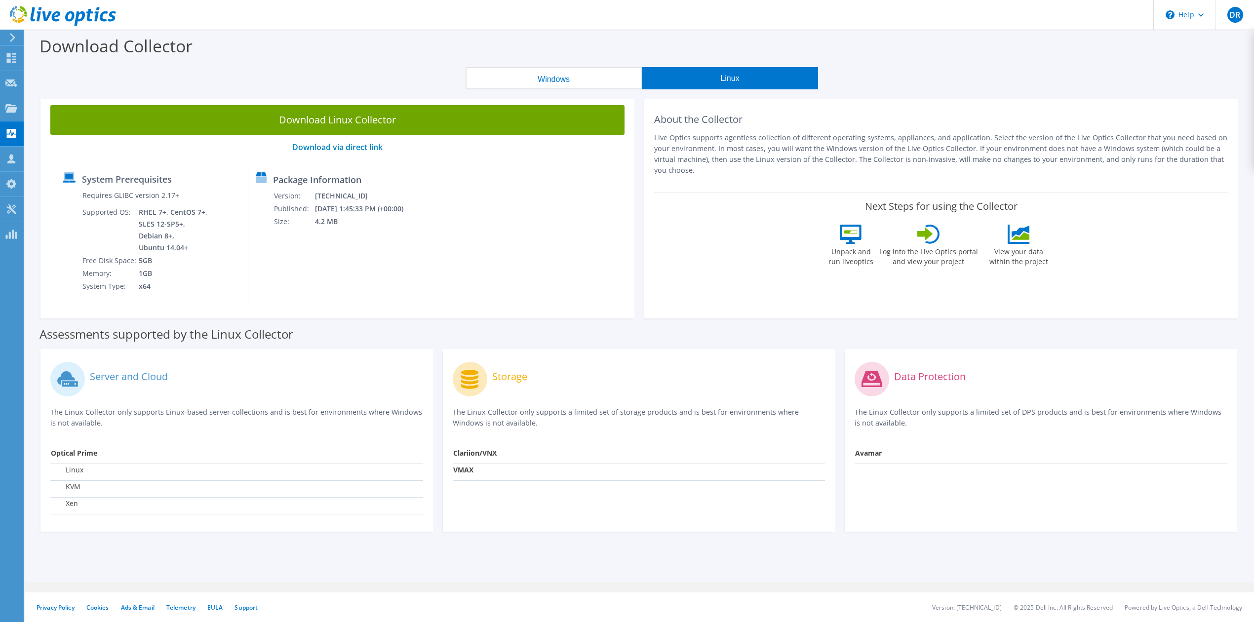
click at [634, 81] on button "Windows" at bounding box center [553, 78] width 176 height 22
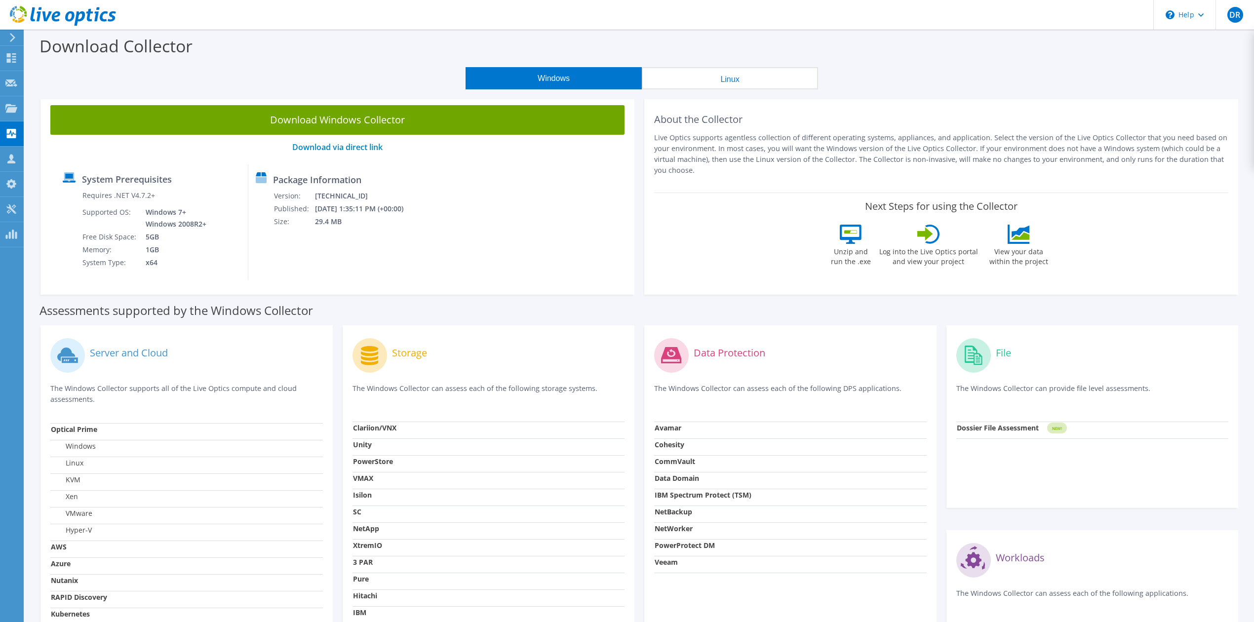
click at [696, 79] on button "Linux" at bounding box center [730, 78] width 176 height 22
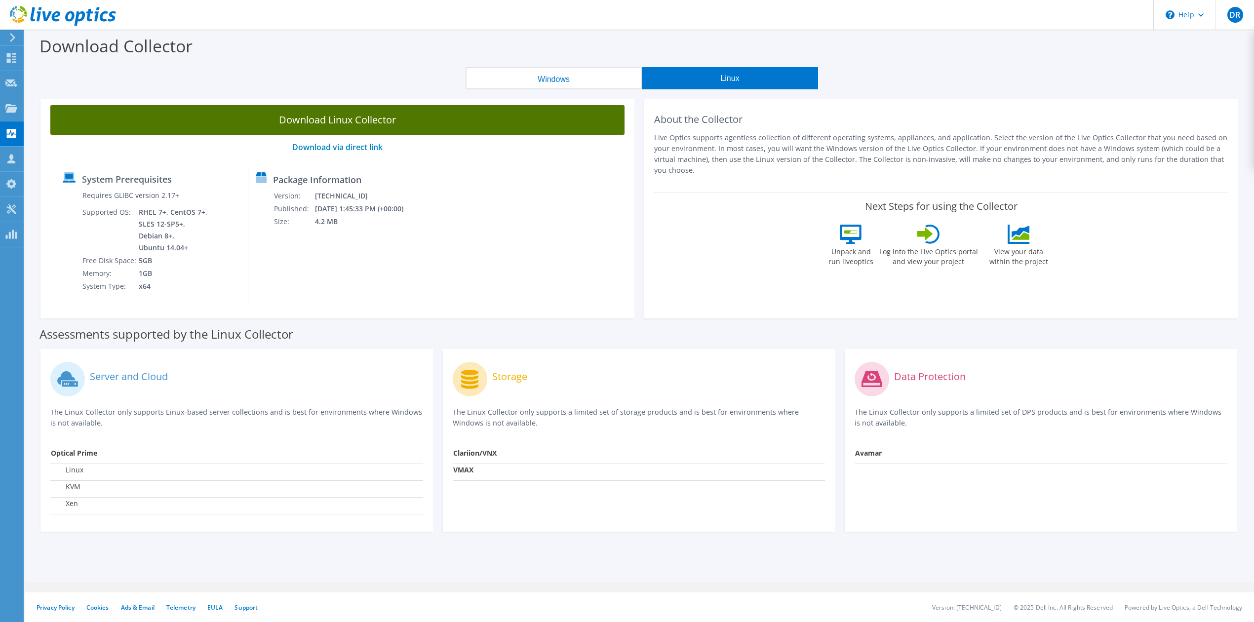
click at [504, 125] on link "Download Linux Collector" at bounding box center [337, 120] width 574 height 30
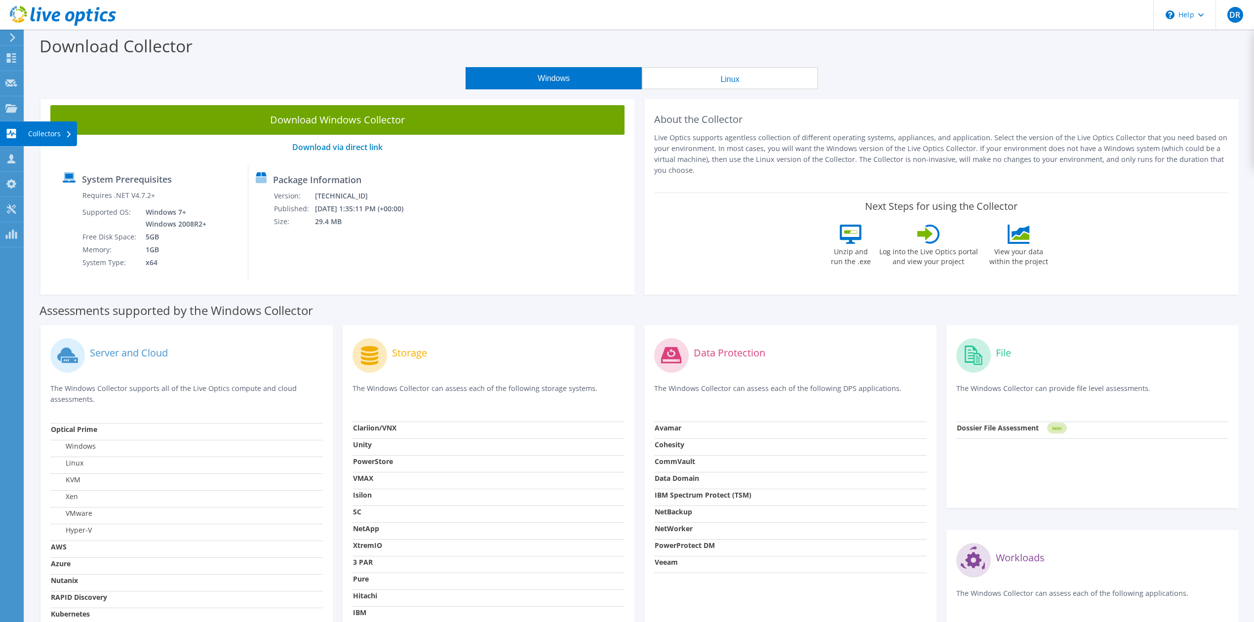
click at [48, 138] on div "Collectors" at bounding box center [50, 133] width 54 height 25
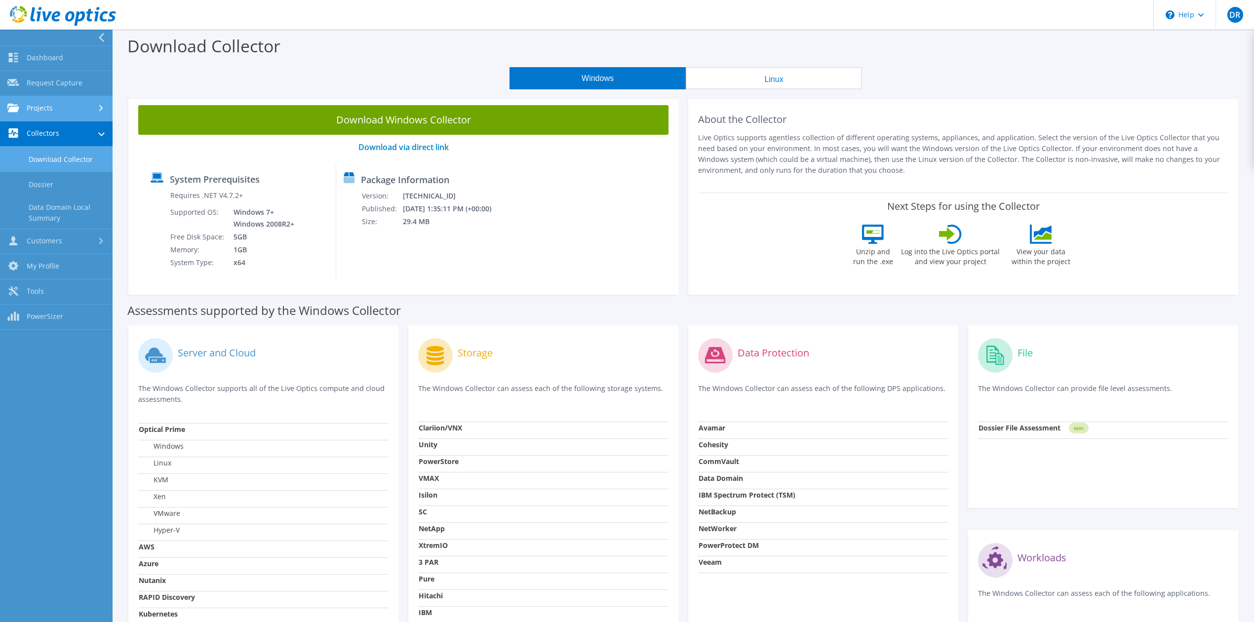
click at [74, 110] on link "Projects" at bounding box center [56, 108] width 113 height 25
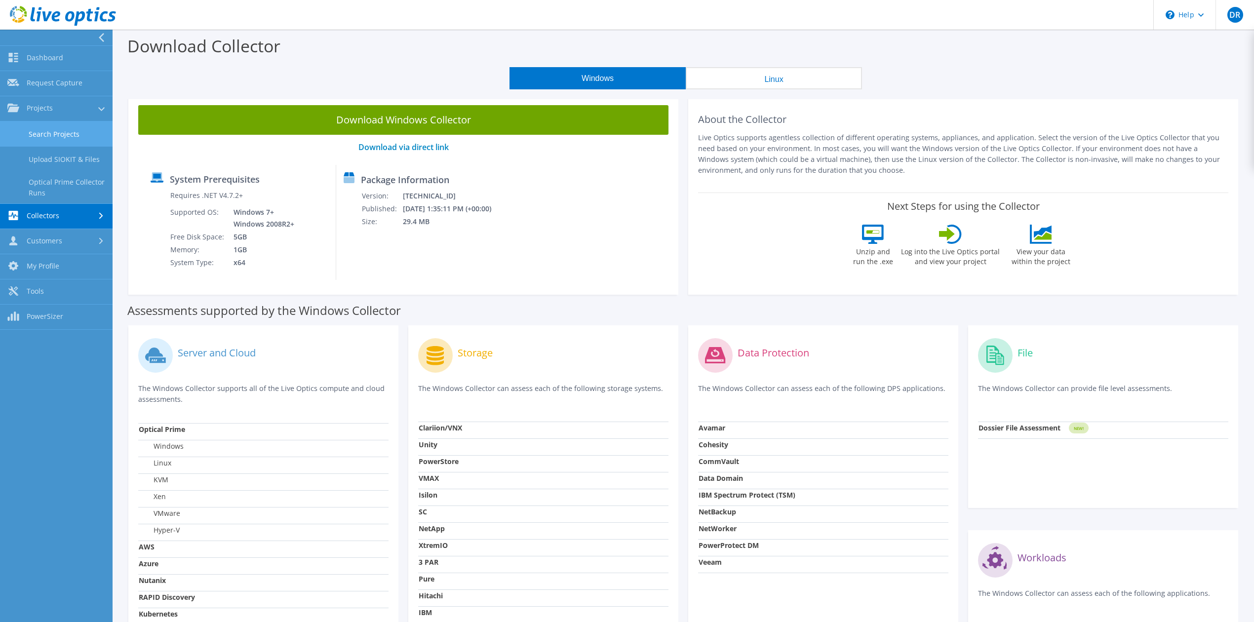
click at [89, 137] on link "Search Projects" at bounding box center [56, 133] width 113 height 25
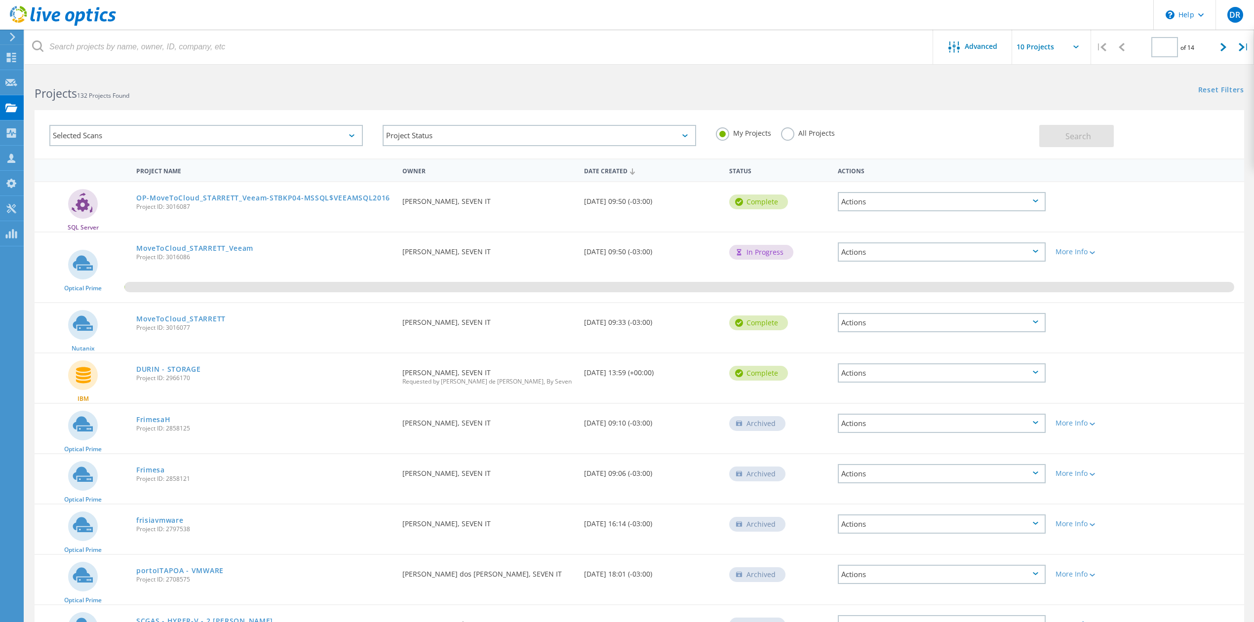
type input "1"
drag, startPoint x: 230, startPoint y: 284, endPoint x: 244, endPoint y: 284, distance: 13.8
click at [244, 284] on div "0.07%" at bounding box center [679, 287] width 1110 height 10
drag, startPoint x: 249, startPoint y: 284, endPoint x: 280, endPoint y: 288, distance: 31.8
click at [280, 288] on div "0.07%" at bounding box center [679, 287] width 1110 height 10
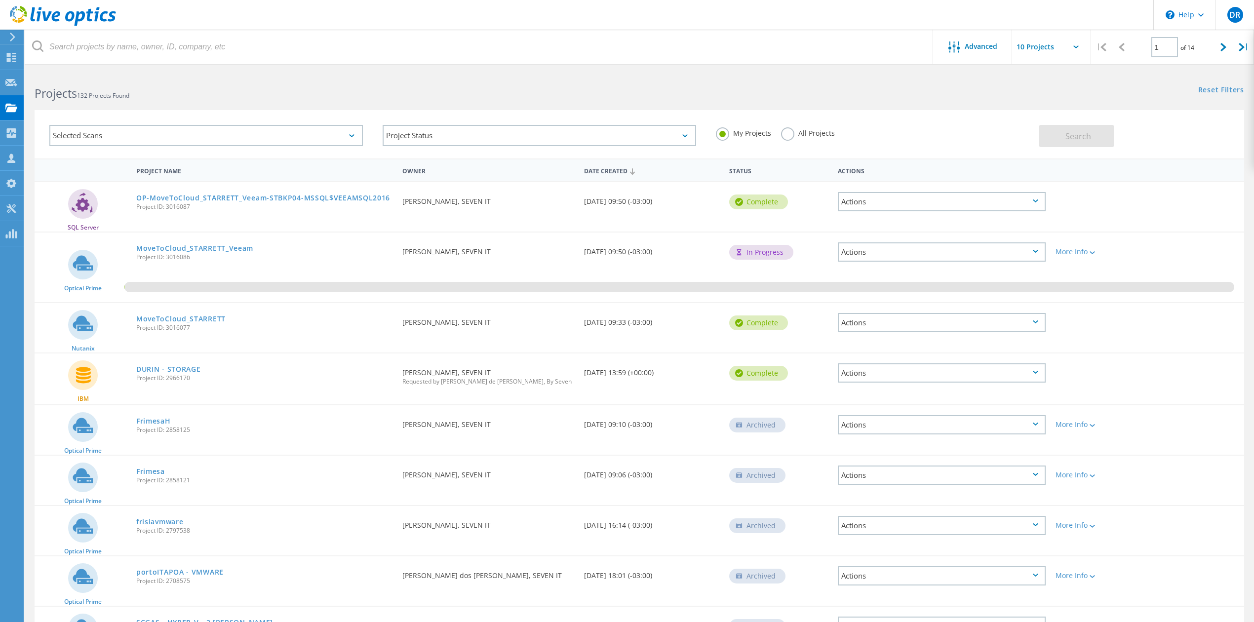
drag, startPoint x: 664, startPoint y: 250, endPoint x: 690, endPoint y: 248, distance: 25.7
click at [684, 248] on div "Date Created 08/15/2025, 09:50 (-03:00)" at bounding box center [651, 248] width 145 height 33
click at [682, 251] on div "Date Created 08/15/2025, 09:50 (-03:00)" at bounding box center [651, 248] width 145 height 33
click at [192, 315] on link "MoveToCloud_STARRETT" at bounding box center [180, 318] width 89 height 7
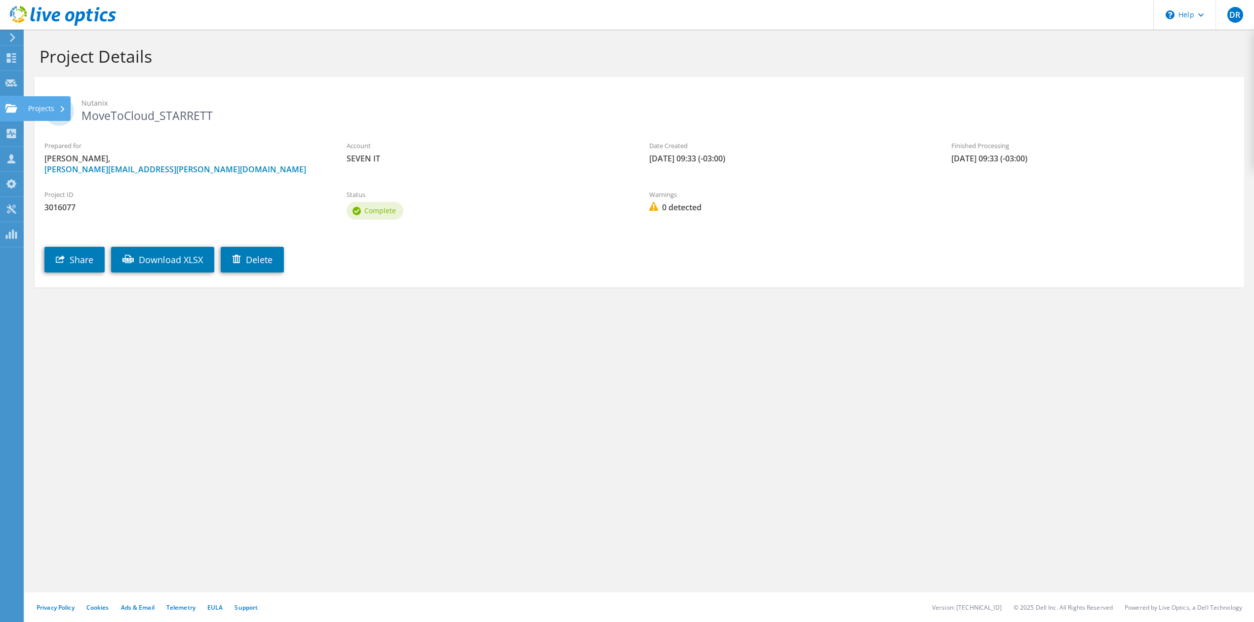
click at [17, 112] on icon at bounding box center [11, 108] width 12 height 9
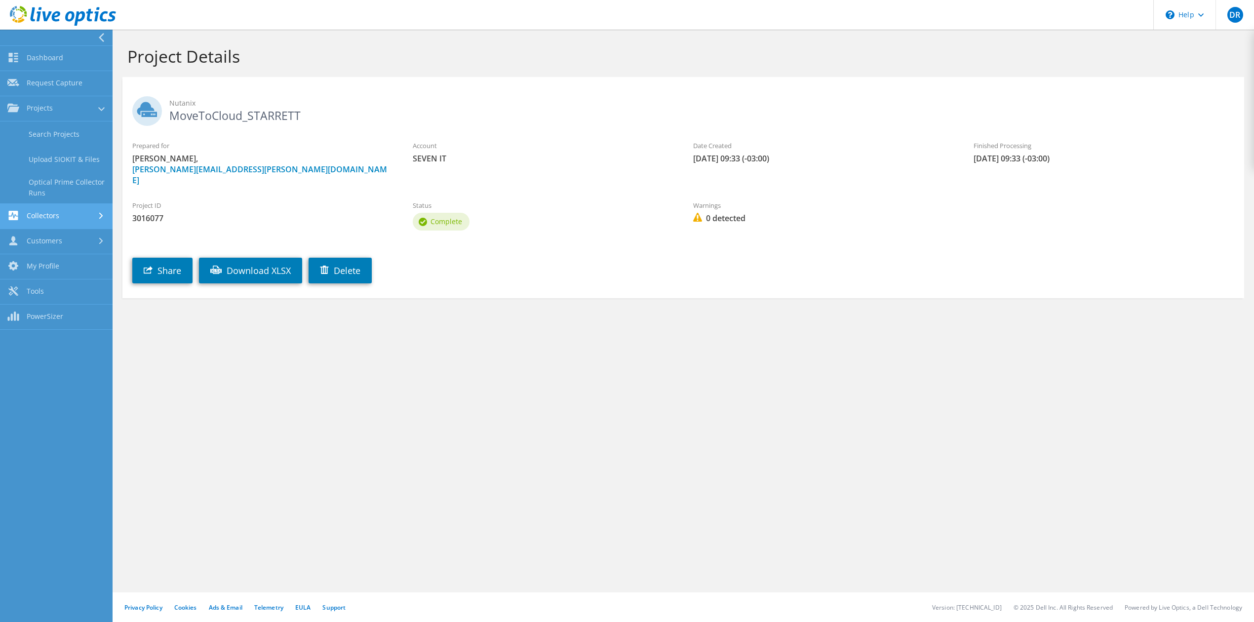
click at [87, 210] on link "Collectors" at bounding box center [56, 216] width 113 height 25
click at [58, 56] on link "Dashboard" at bounding box center [56, 58] width 113 height 25
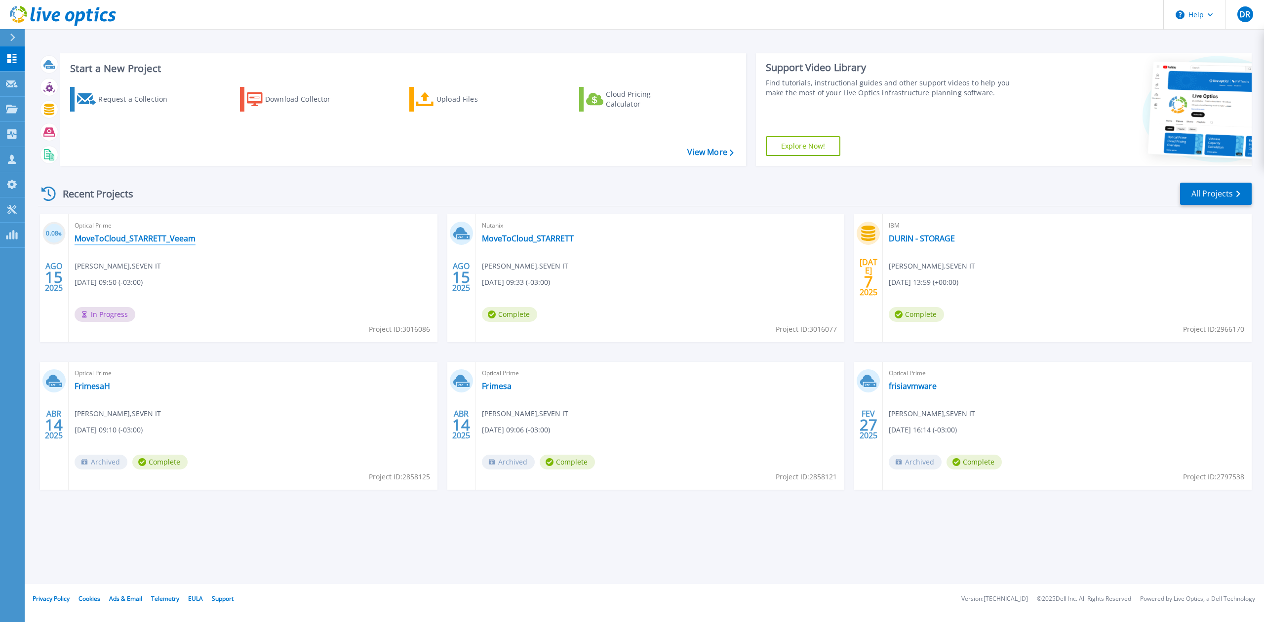
click at [181, 236] on link "MoveToCloud_STARRETT_Veeam" at bounding box center [135, 238] width 121 height 10
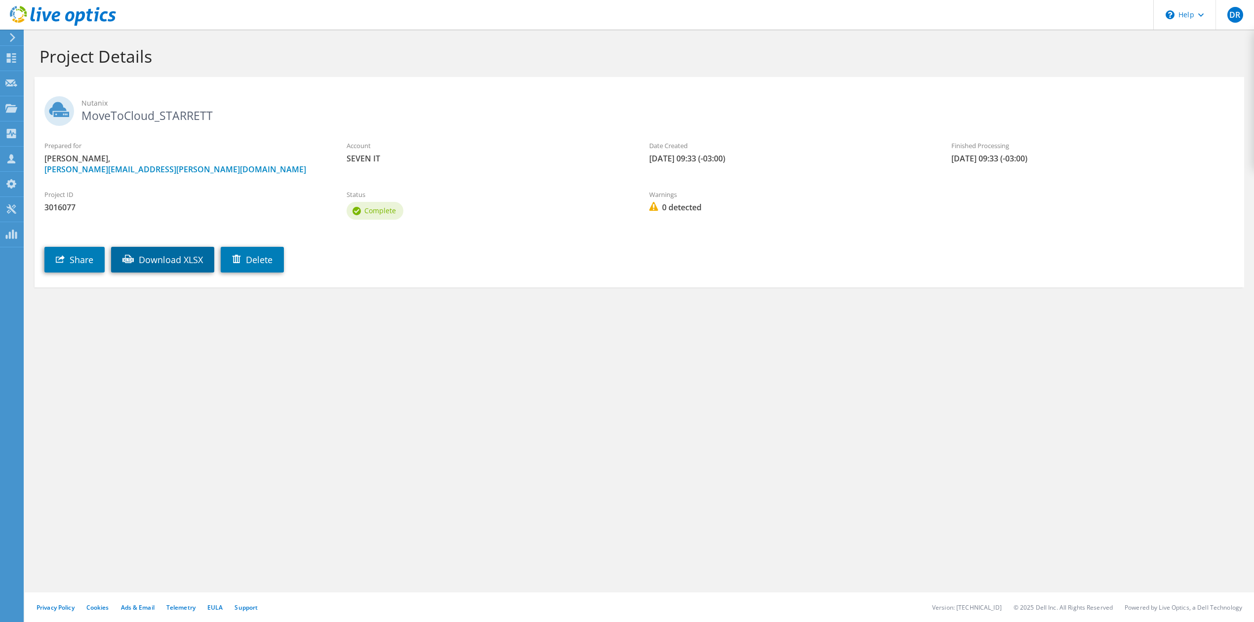
drag, startPoint x: 162, startPoint y: 258, endPoint x: 164, endPoint y: 263, distance: 5.8
click at [162, 258] on link "Download XLSX" at bounding box center [162, 260] width 103 height 26
click at [14, 58] on icon at bounding box center [11, 57] width 12 height 9
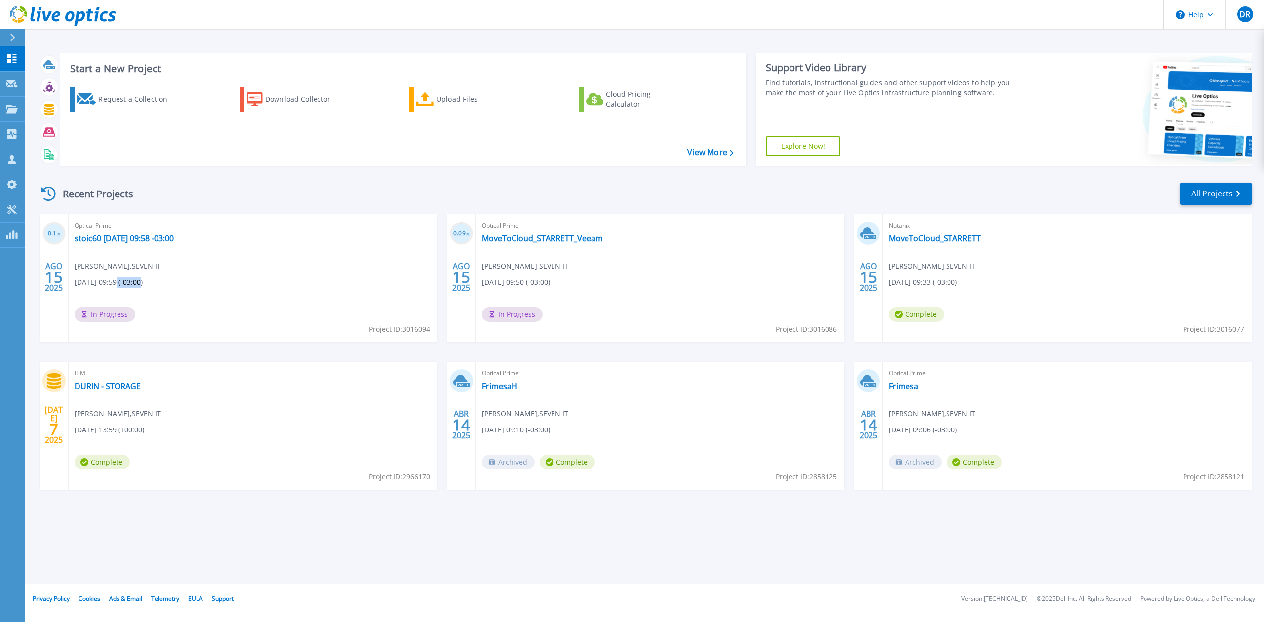
drag, startPoint x: 122, startPoint y: 285, endPoint x: 135, endPoint y: 285, distance: 12.8
click at [138, 285] on span "[DATE] 09:59 (-03:00)" at bounding box center [109, 282] width 68 height 11
click at [123, 285] on span "08/15/2025, 09:59 (-03:00)" at bounding box center [109, 282] width 68 height 11
drag, startPoint x: 115, startPoint y: 281, endPoint x: 137, endPoint y: 282, distance: 22.7
click at [137, 282] on span "08/15/2025, 09:59 (-03:00)" at bounding box center [109, 282] width 68 height 11
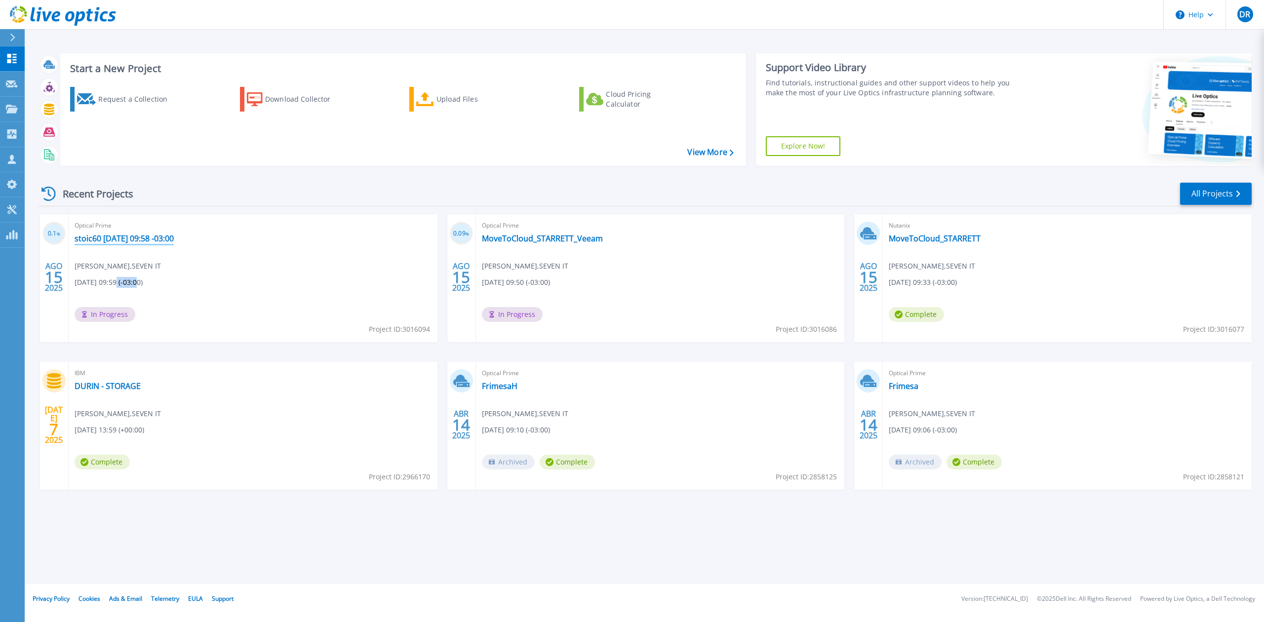
click at [167, 241] on link "stoic60 2025-08-15 09:58 -03:00" at bounding box center [124, 238] width 99 height 10
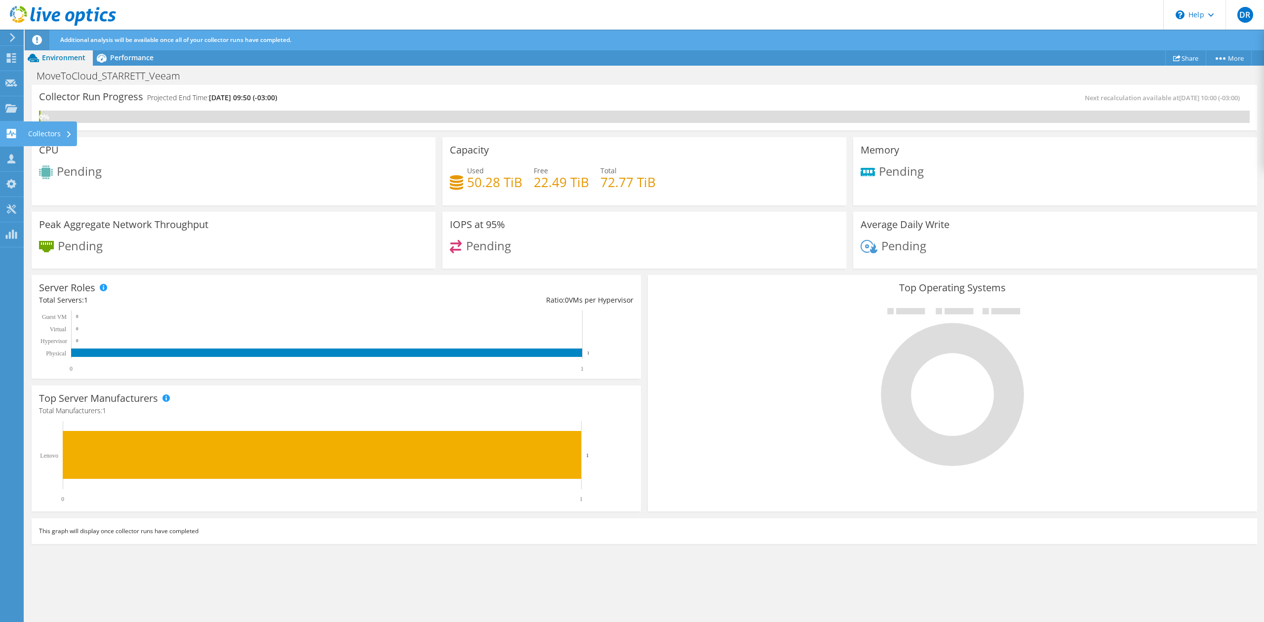
click at [34, 129] on div "Collectors" at bounding box center [50, 133] width 54 height 25
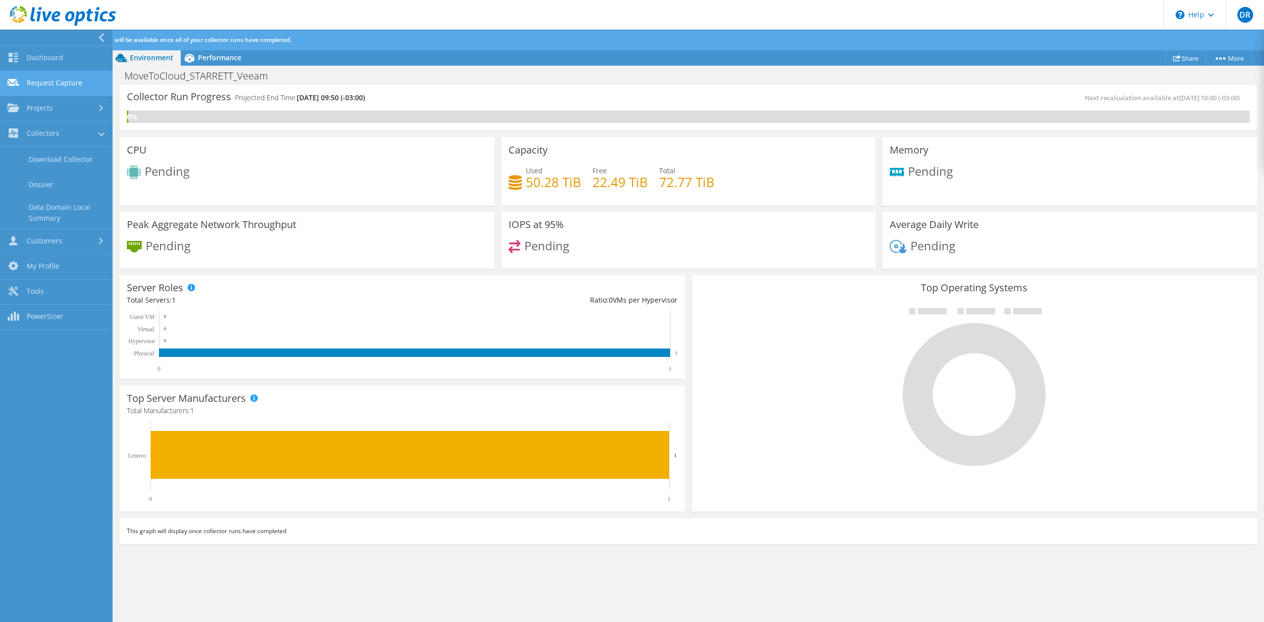
click at [60, 85] on link "Request Capture" at bounding box center [56, 83] width 113 height 25
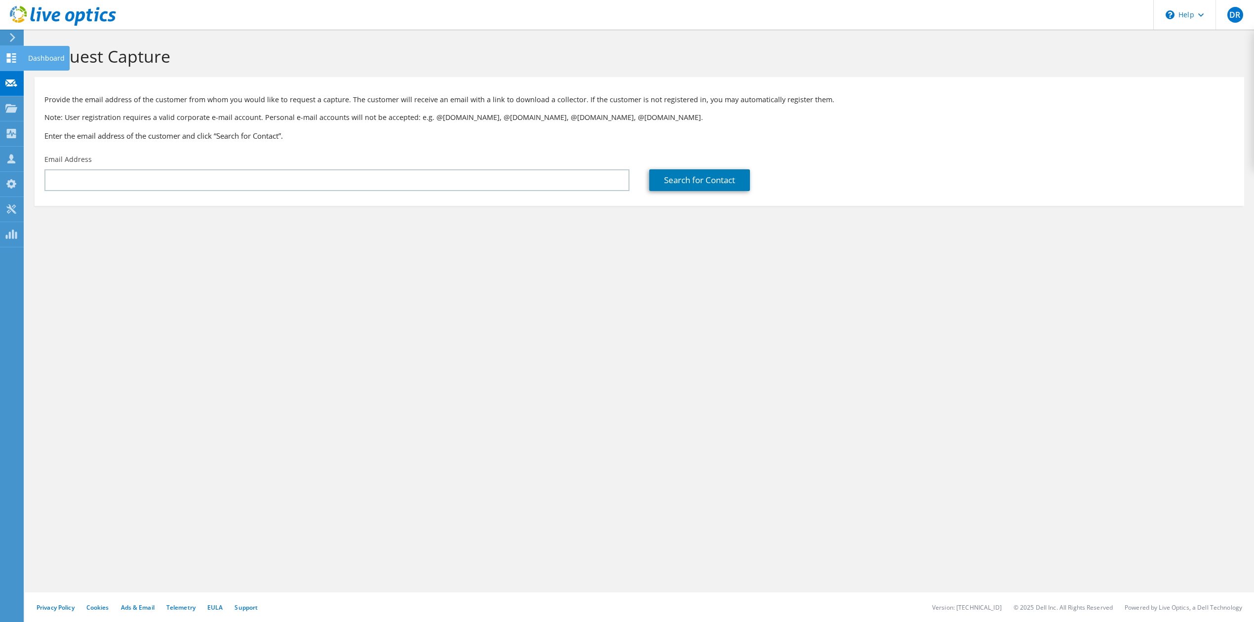
click at [15, 60] on icon at bounding box center [11, 57] width 12 height 9
